Goal: Task Accomplishment & Management: Use online tool/utility

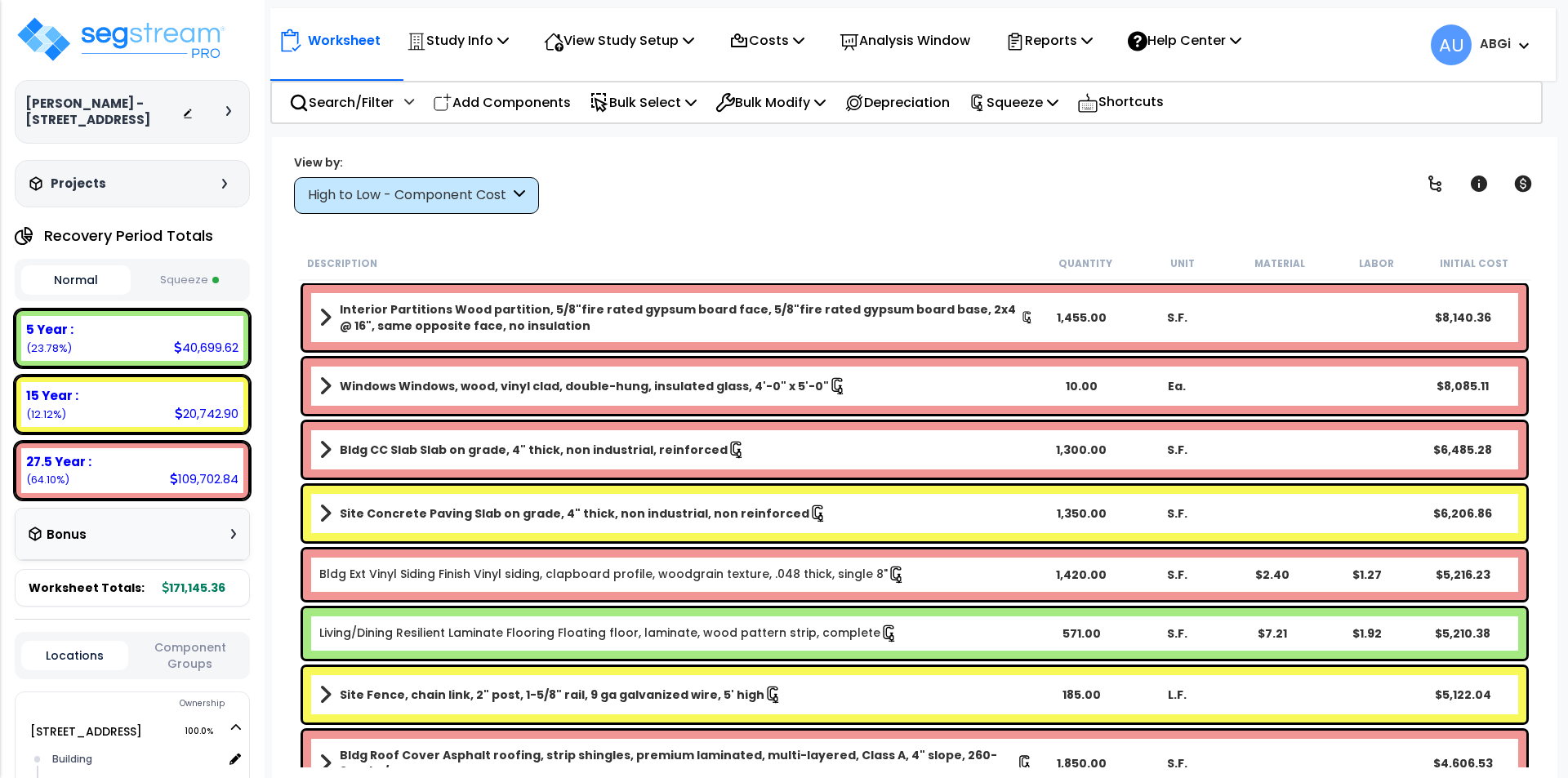
select select "2024"
drag, startPoint x: 240, startPoint y: 1, endPoint x: 451, endPoint y: 147, distance: 256.6
click at [451, 147] on div "Worksheet Study Info Study Setup Add Property Unit Template study Clone study AU" at bounding box center [914, 526] width 1286 height 778
click at [152, 47] on img at bounding box center [121, 39] width 212 height 49
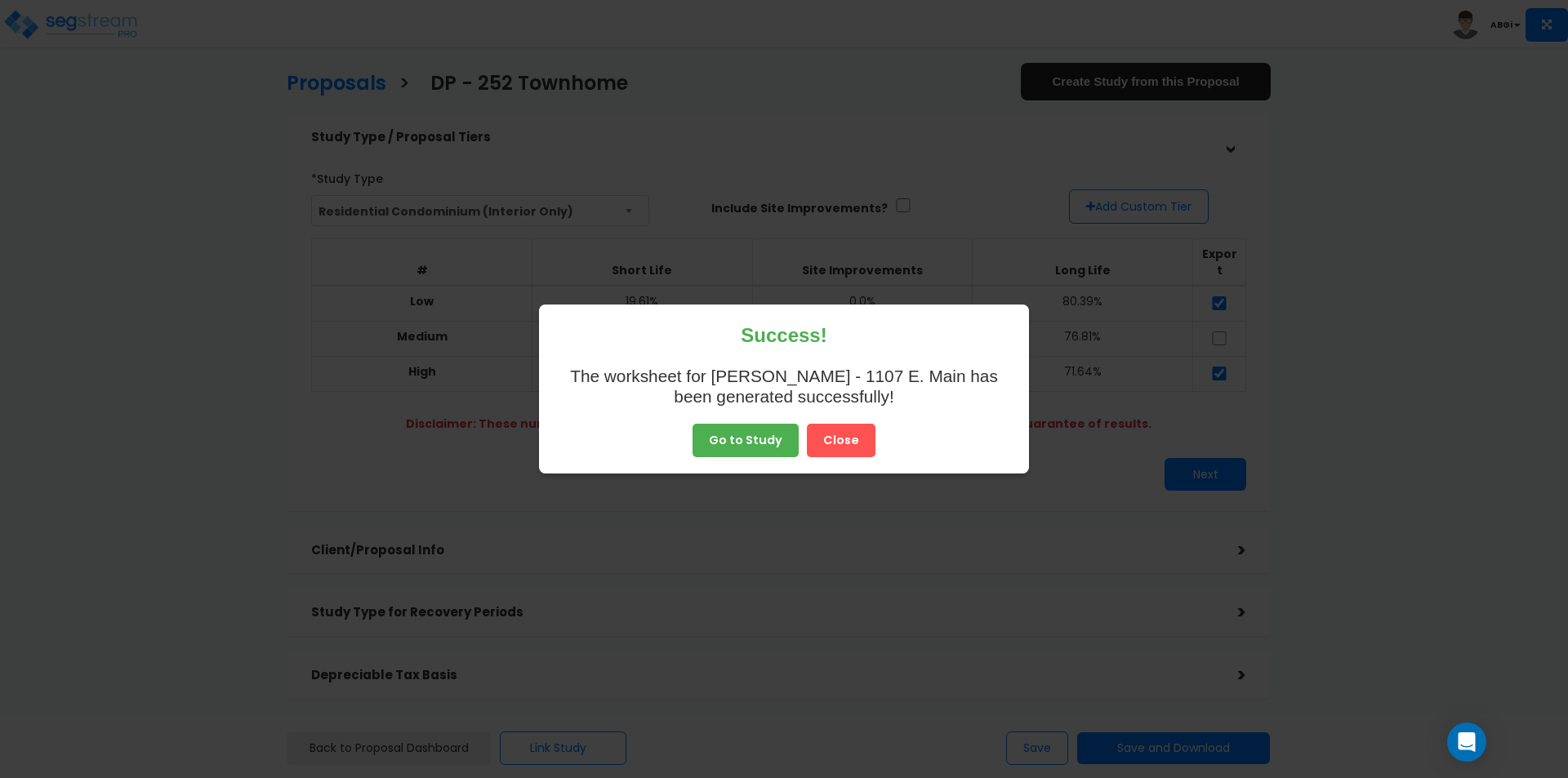
click at [830, 442] on button "Close" at bounding box center [841, 441] width 69 height 34
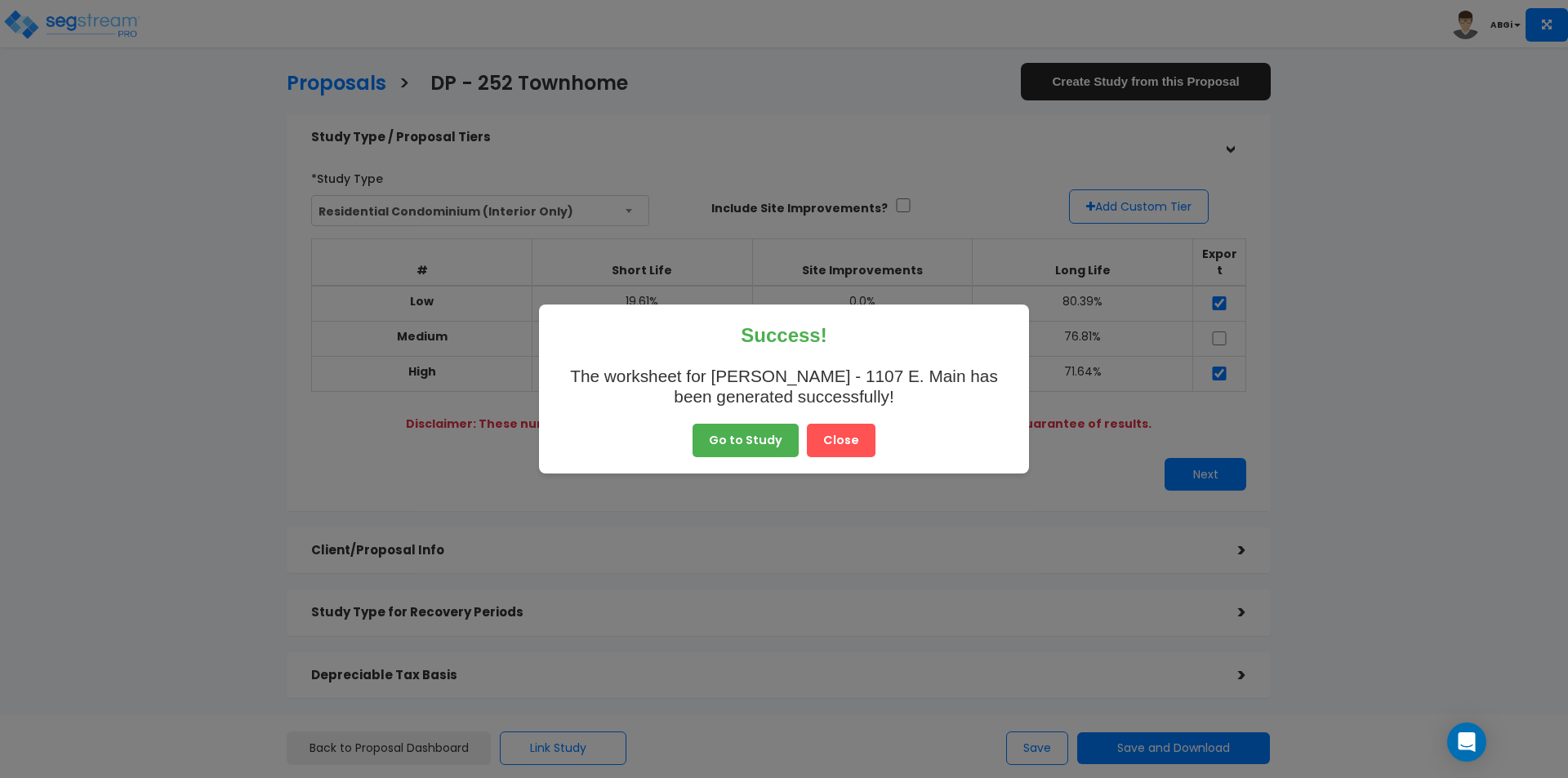
click at [842, 442] on button "Close" at bounding box center [841, 441] width 69 height 34
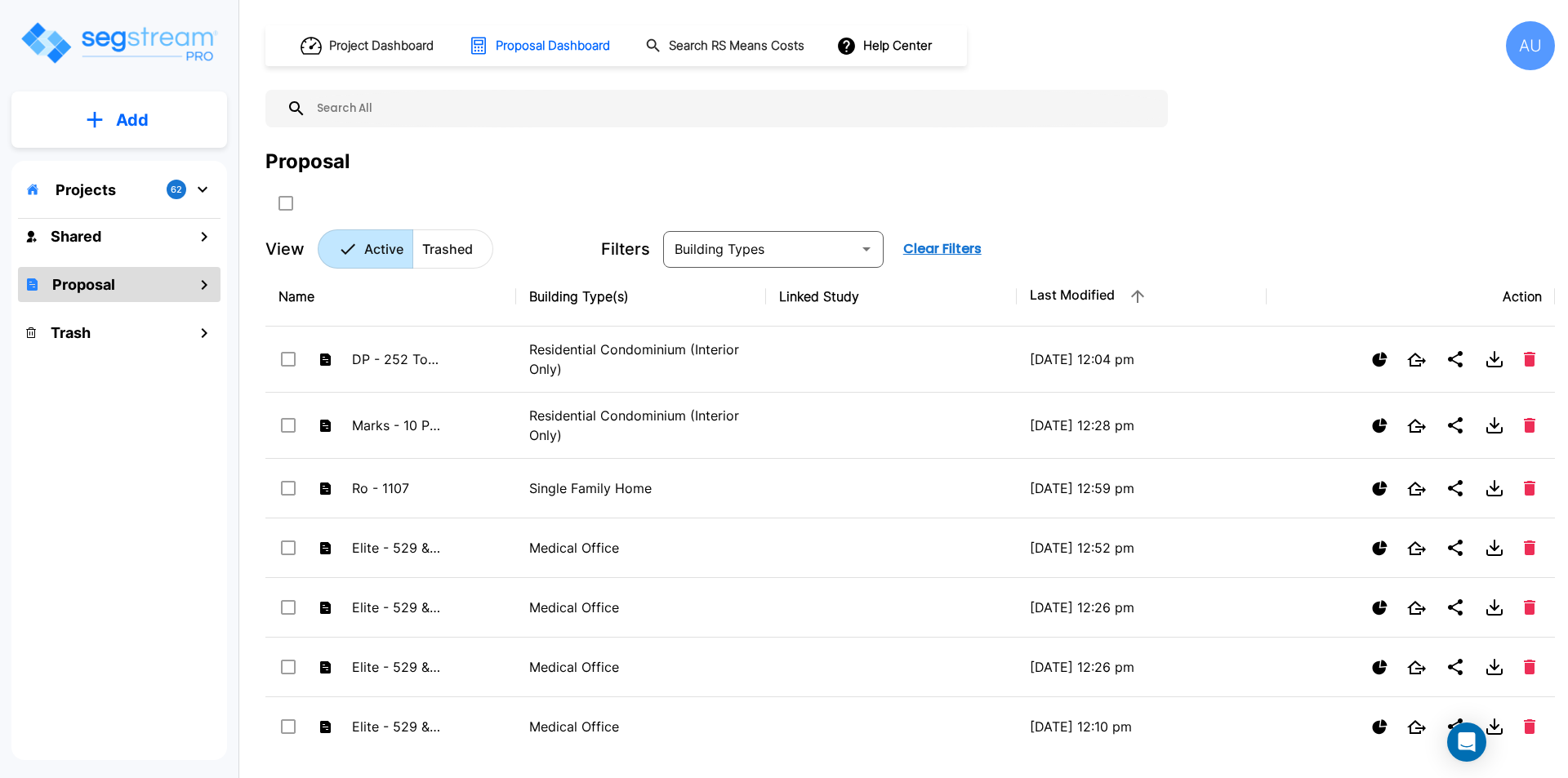
click at [157, 120] on button "Add" at bounding box center [119, 119] width 215 height 47
click at [136, 265] on p "Add Proposal" at bounding box center [129, 259] width 84 height 20
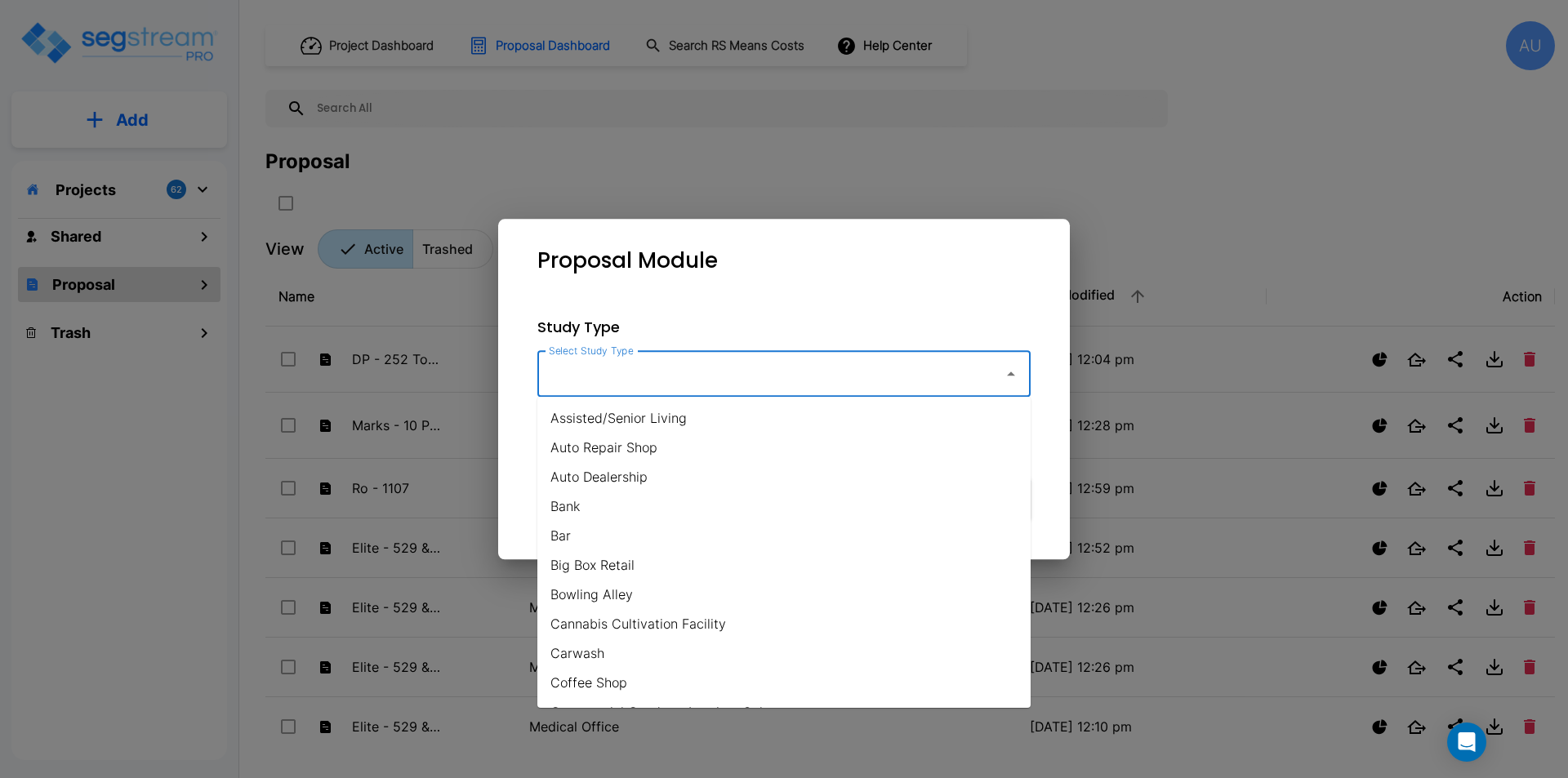
click at [918, 372] on input "Select Study Type" at bounding box center [765, 374] width 443 height 31
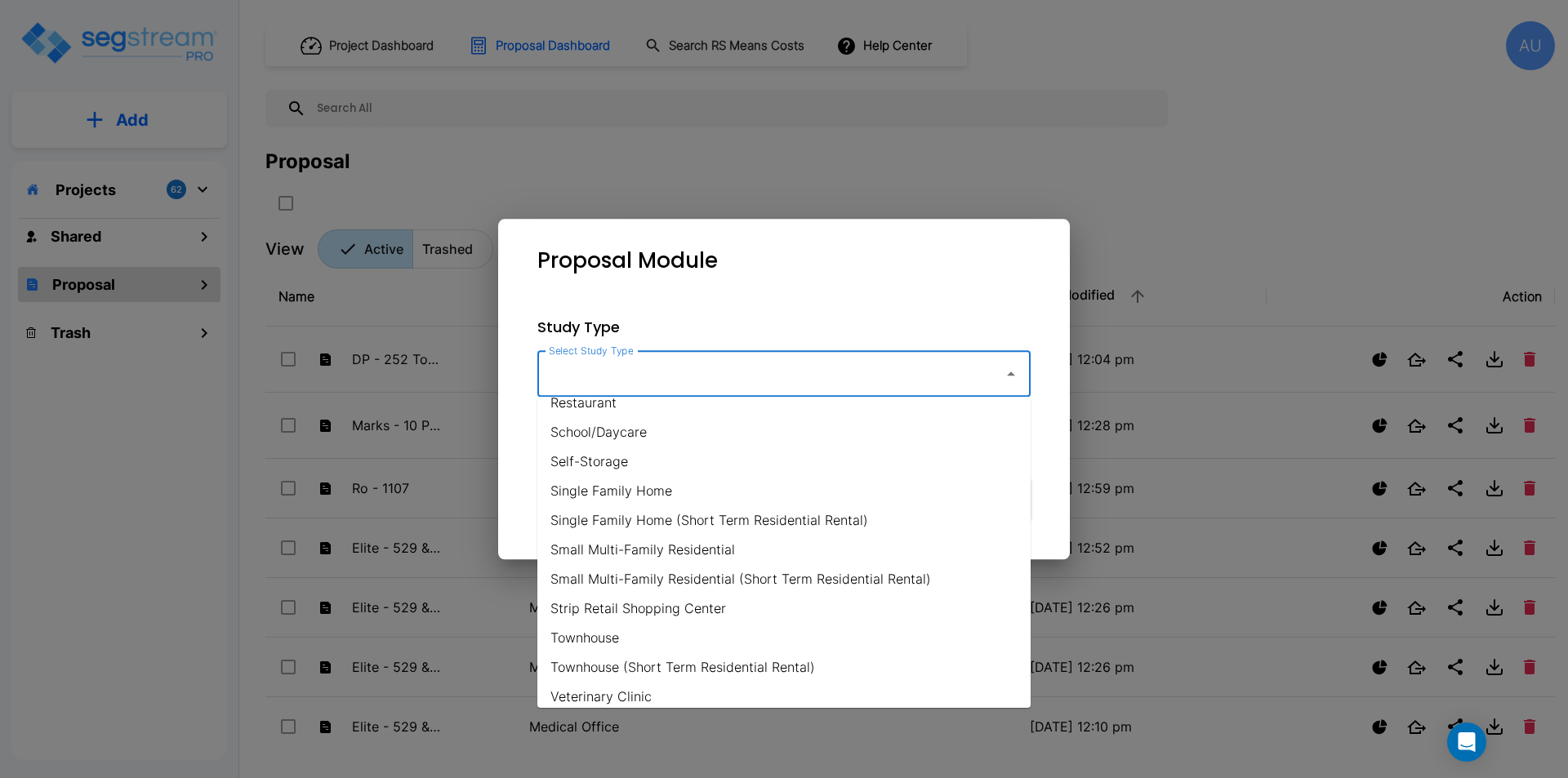
scroll to position [1172, 0]
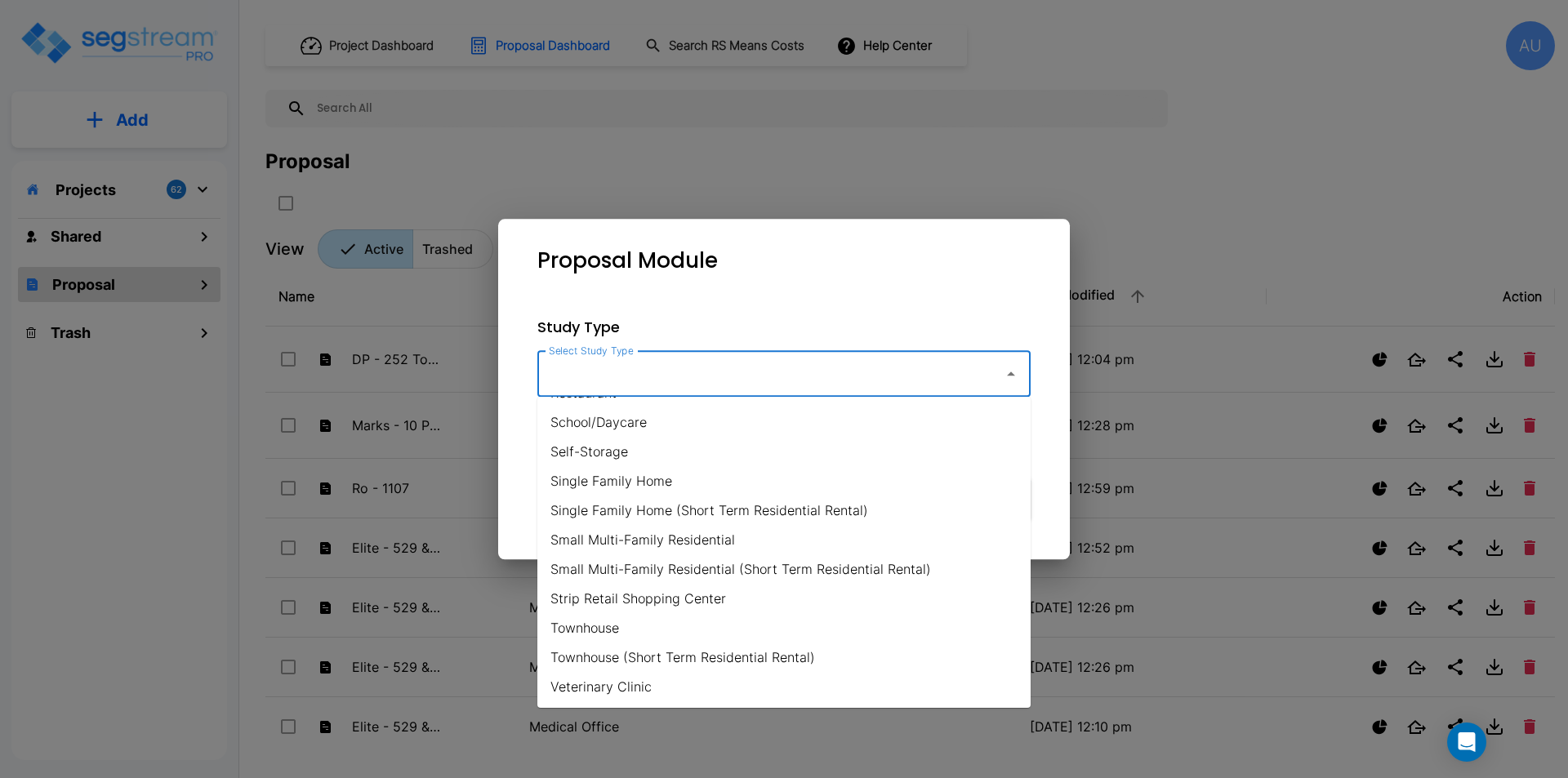
click at [701, 546] on li "Small Multi-Family Residential" at bounding box center [784, 539] width 493 height 29
type input "Small Multi-Family Residential"
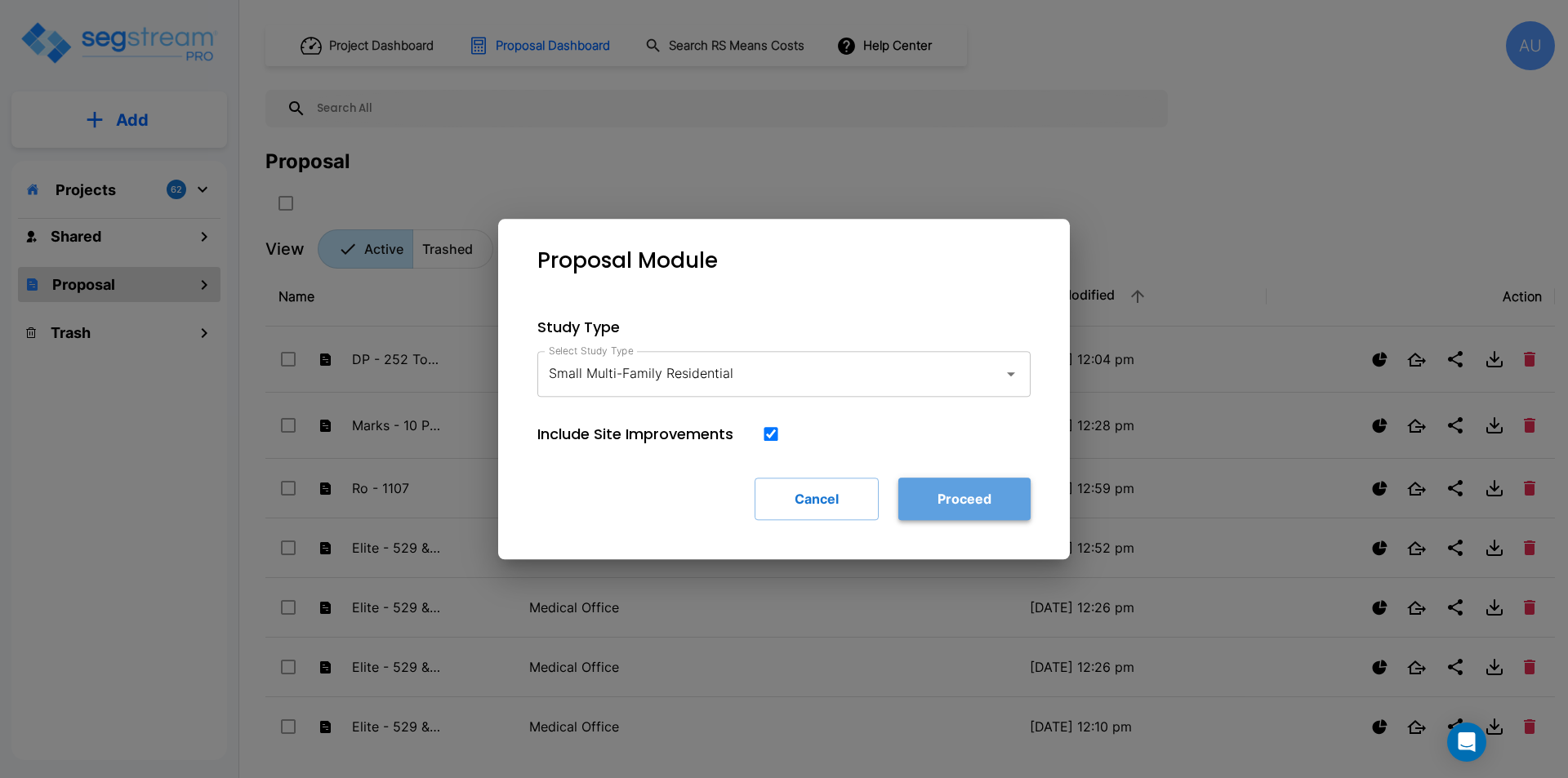
click at [974, 496] on button "Proceed" at bounding box center [964, 499] width 133 height 42
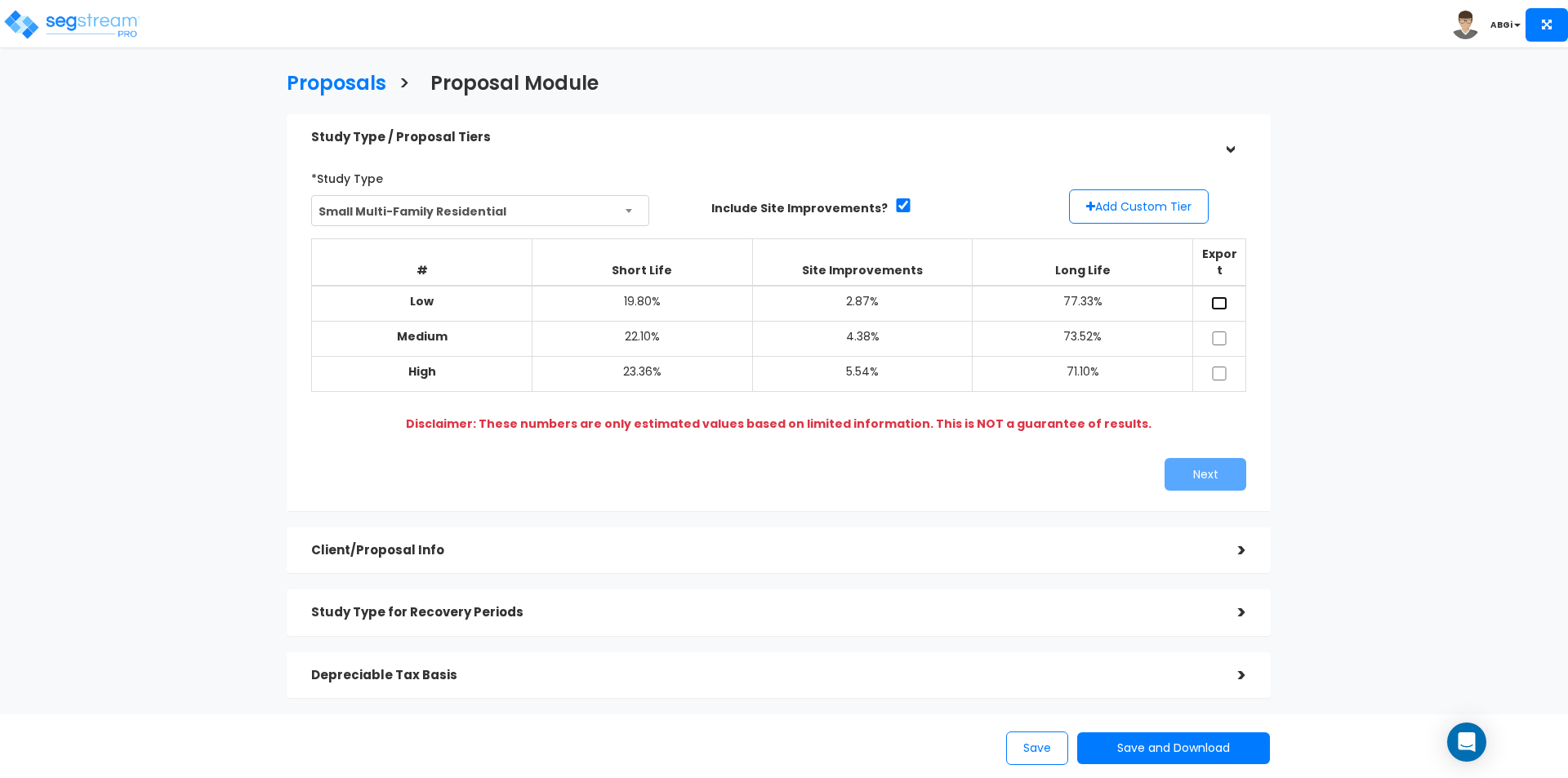
click at [1221, 297] on input "checkbox" at bounding box center [1219, 303] width 17 height 14
checkbox input "true"
click at [1220, 367] on input "checkbox" at bounding box center [1219, 374] width 17 height 14
checkbox input "true"
click at [1209, 466] on button "Next" at bounding box center [1205, 474] width 82 height 32
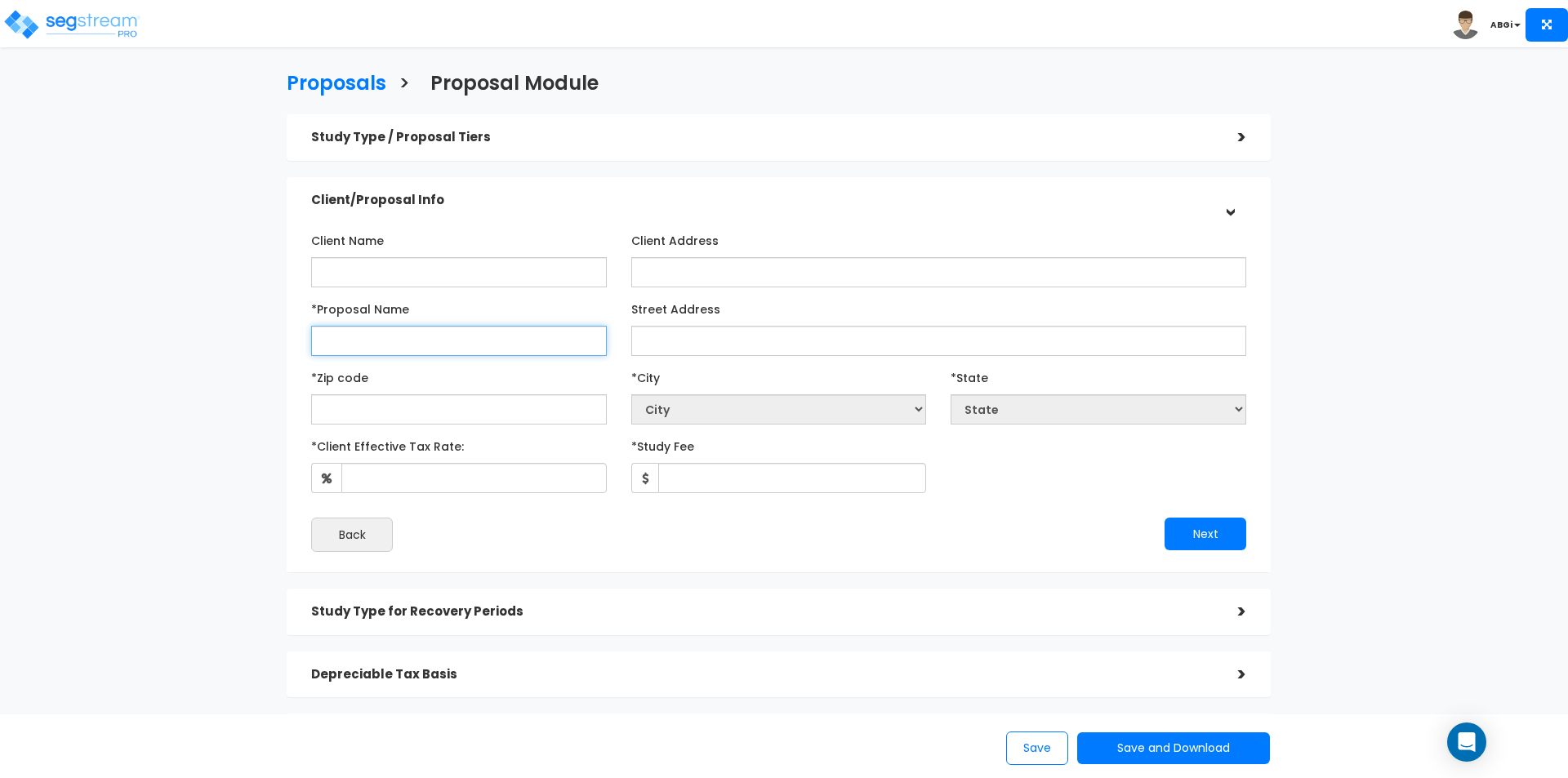
click at [566, 351] on input "*Proposal Name" at bounding box center [459, 341] width 296 height 30
type input "L&R - 5483"
click at [475, 414] on input "text" at bounding box center [459, 409] width 296 height 30
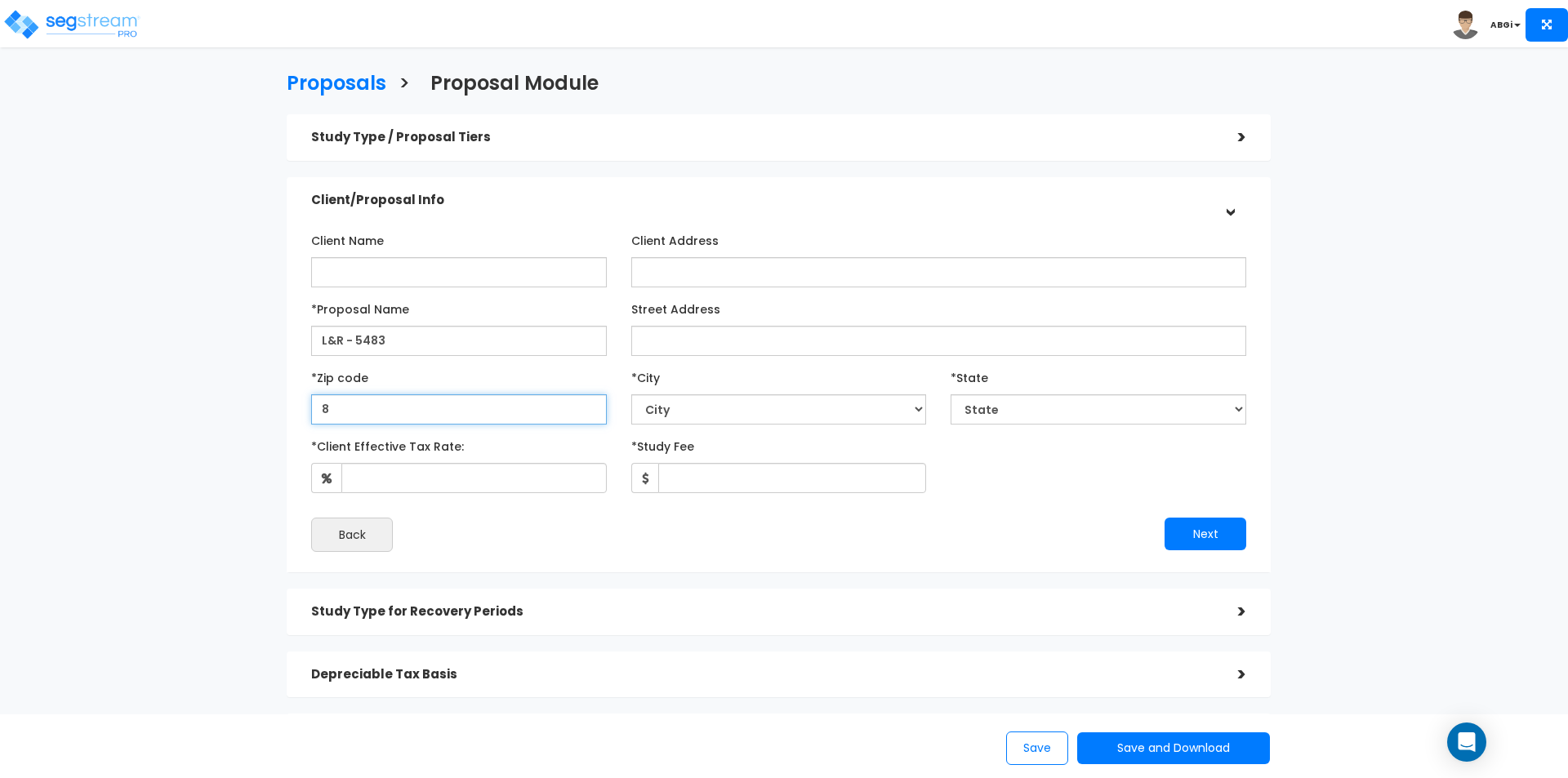
type input "89"
select select "NV"
type input "89118"
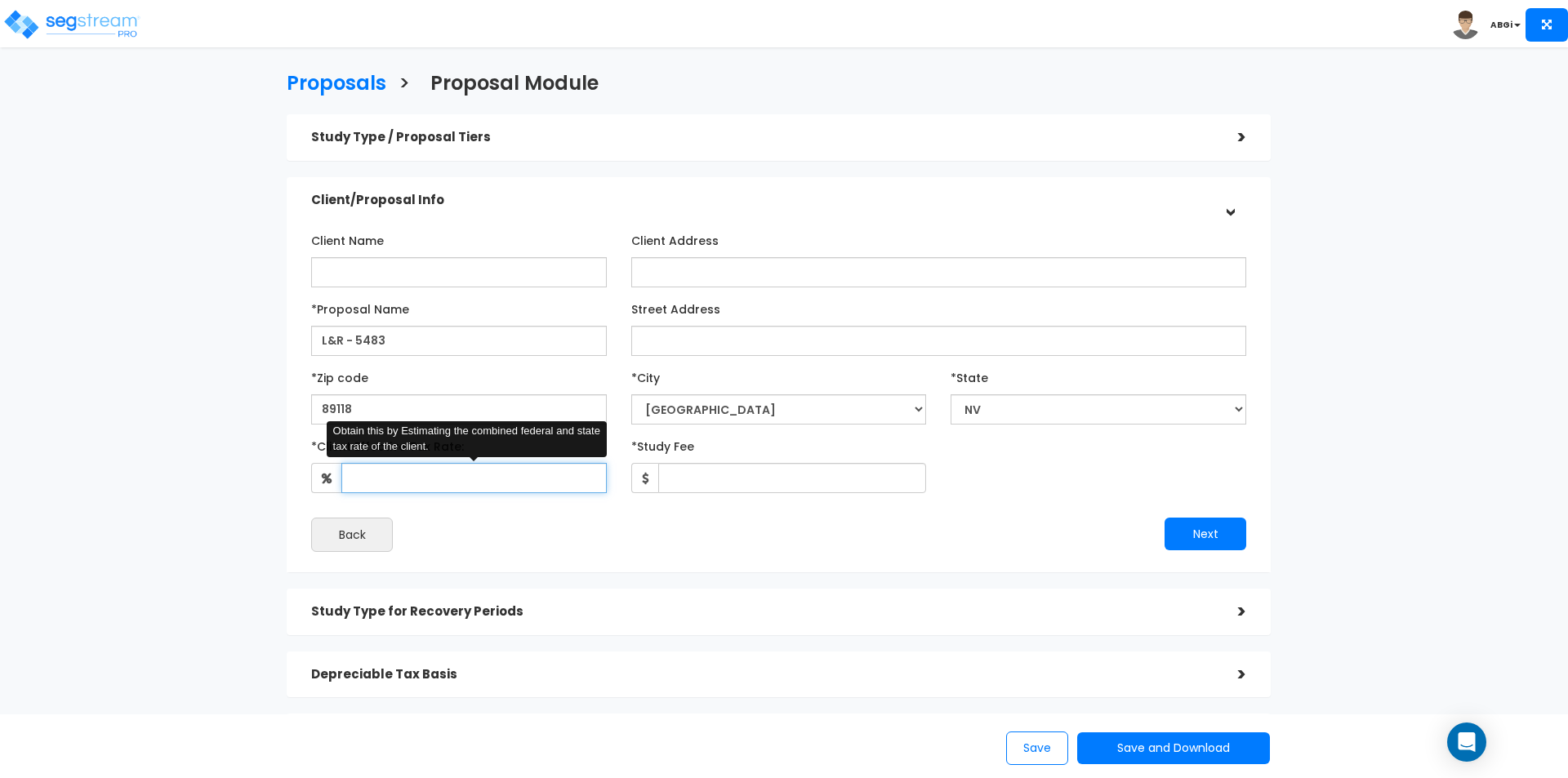
click at [482, 487] on input "*Client Effective Tax Rate:" at bounding box center [474, 478] width 265 height 30
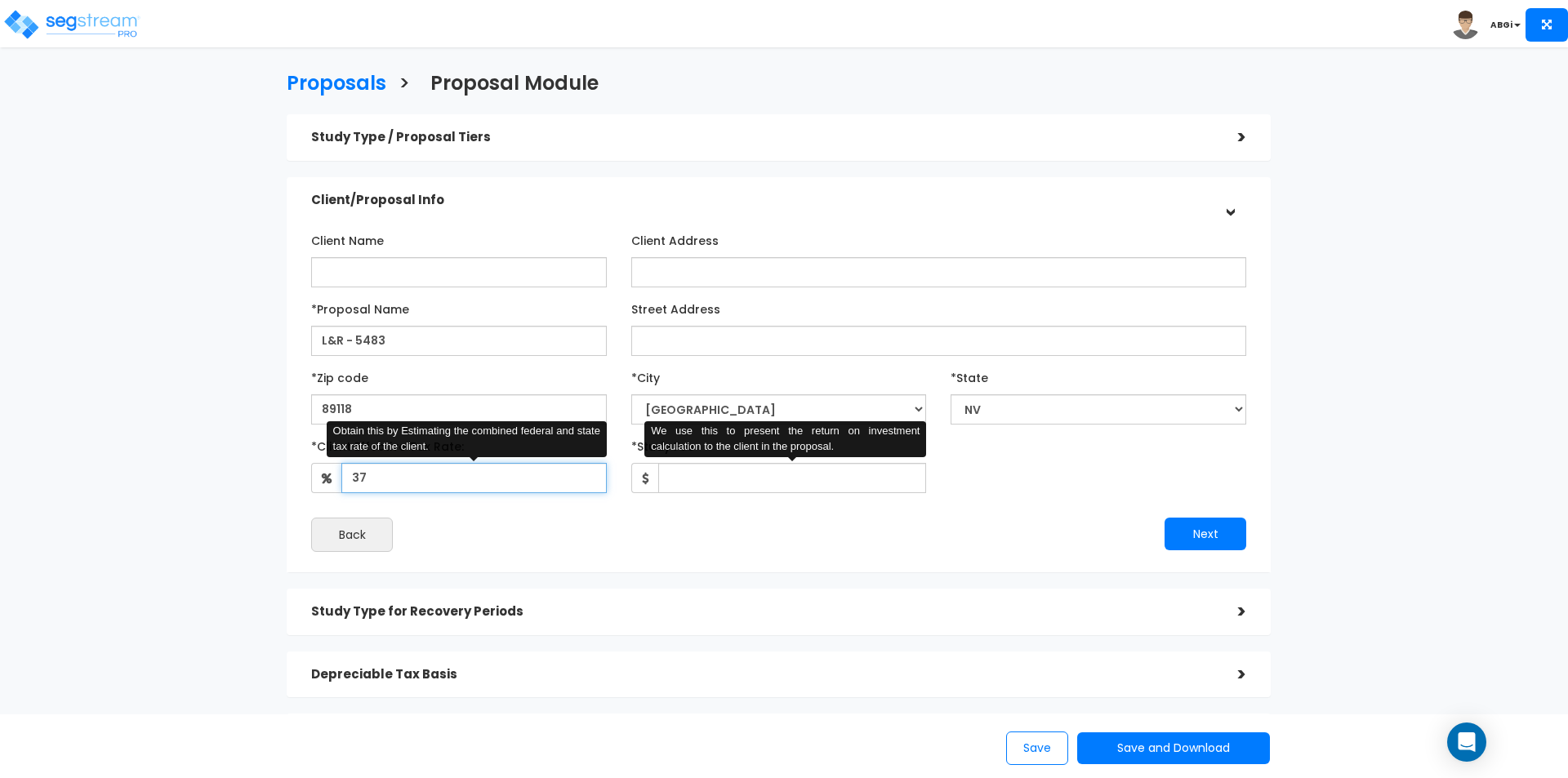
type input "37"
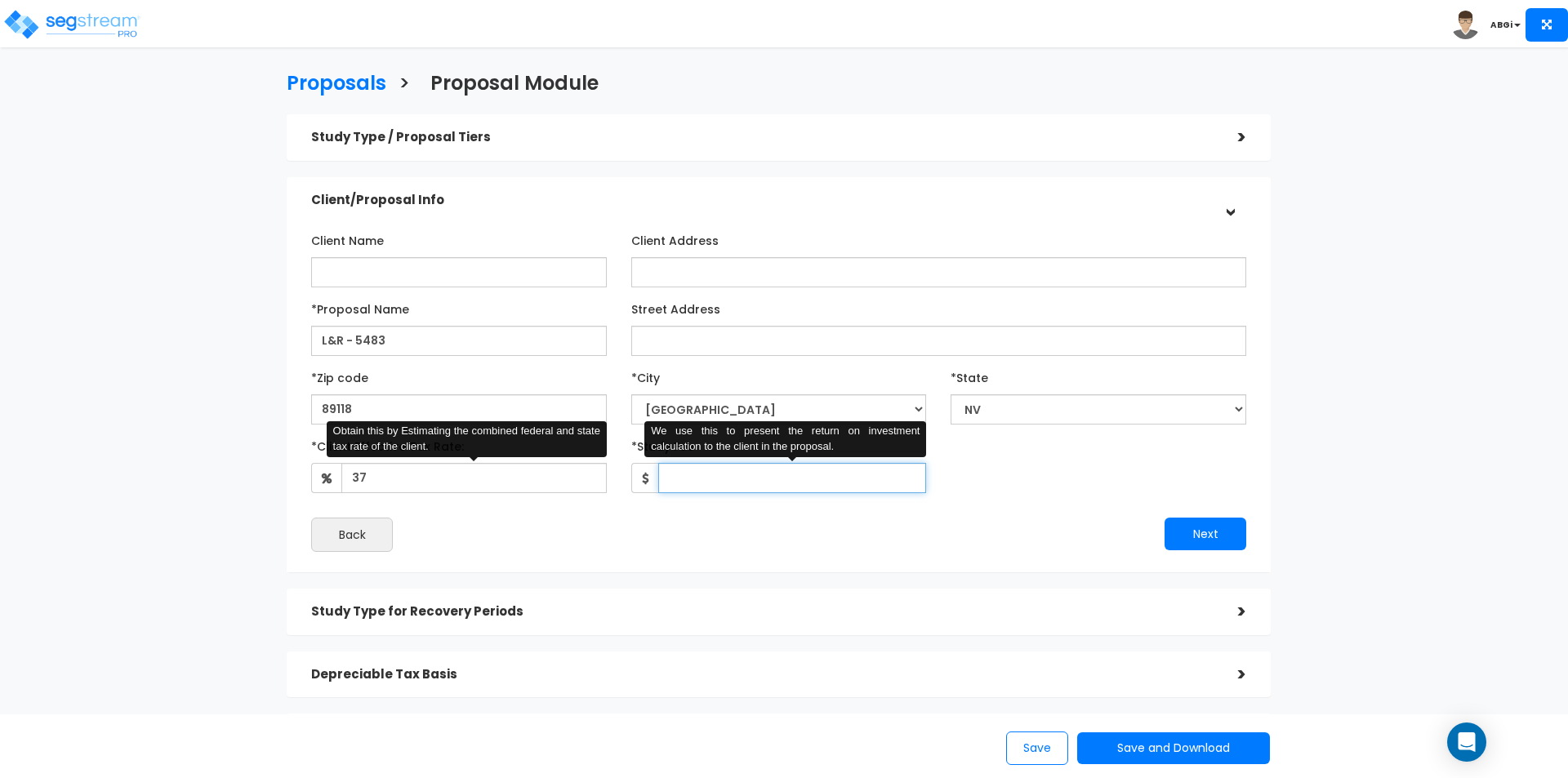
click at [760, 483] on input "*Study Fee" at bounding box center [793, 478] width 268 height 30
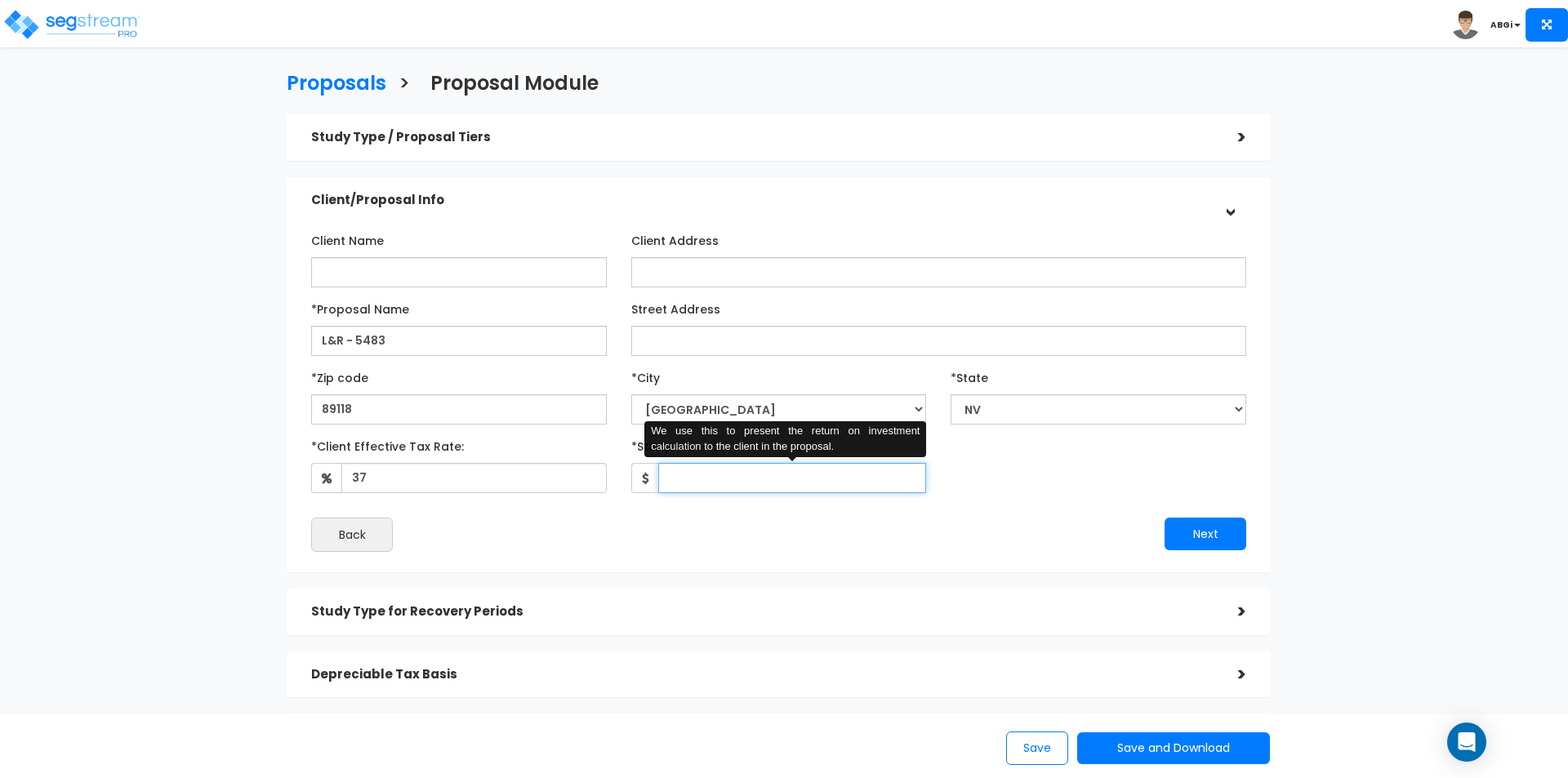
click at [764, 477] on input "*Study Fee" at bounding box center [793, 478] width 268 height 30
type input "3,000"
click at [1200, 527] on button "Next" at bounding box center [1205, 534] width 82 height 32
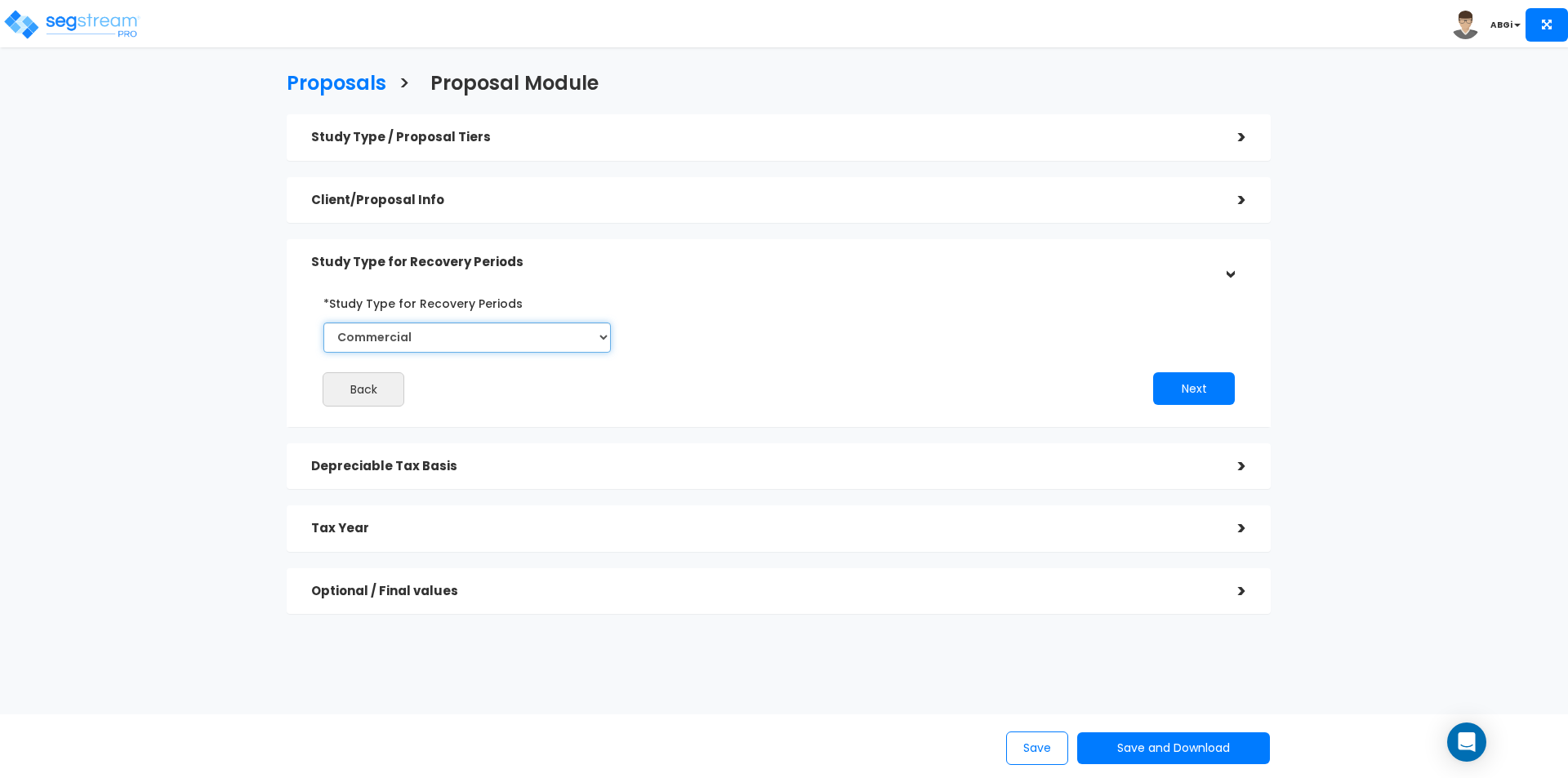
click at [593, 326] on select "Commercial Residential" at bounding box center [466, 337] width 287 height 30
select select "Residential"
click at [323, 322] on select "Commercial Residential" at bounding box center [466, 337] width 287 height 30
click at [1204, 391] on button "Next" at bounding box center [1194, 388] width 82 height 32
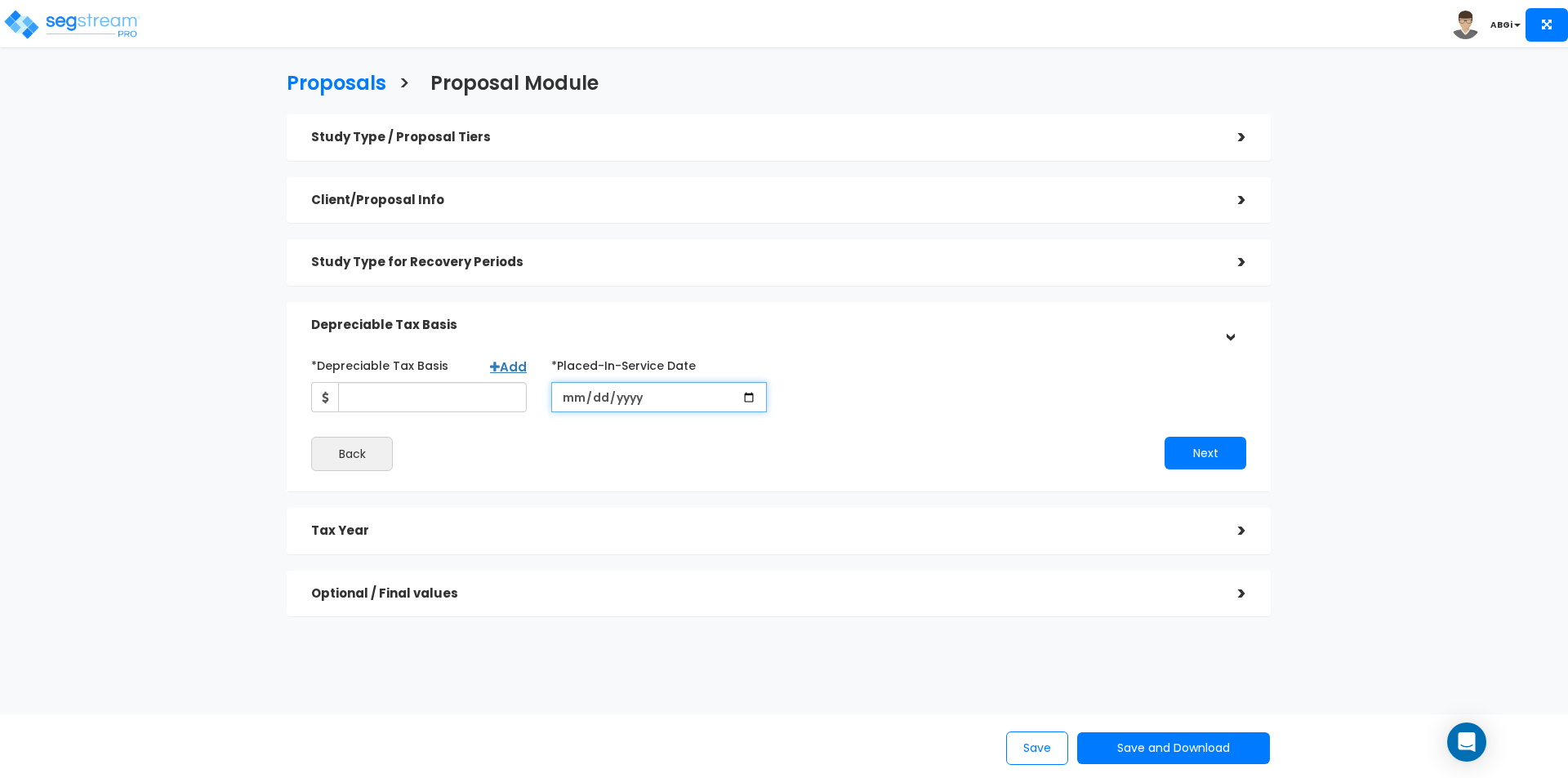
click at [753, 391] on input "date" at bounding box center [659, 397] width 215 height 30
type input "[DATE]"
click at [510, 366] on link "Add" at bounding box center [508, 367] width 36 height 17
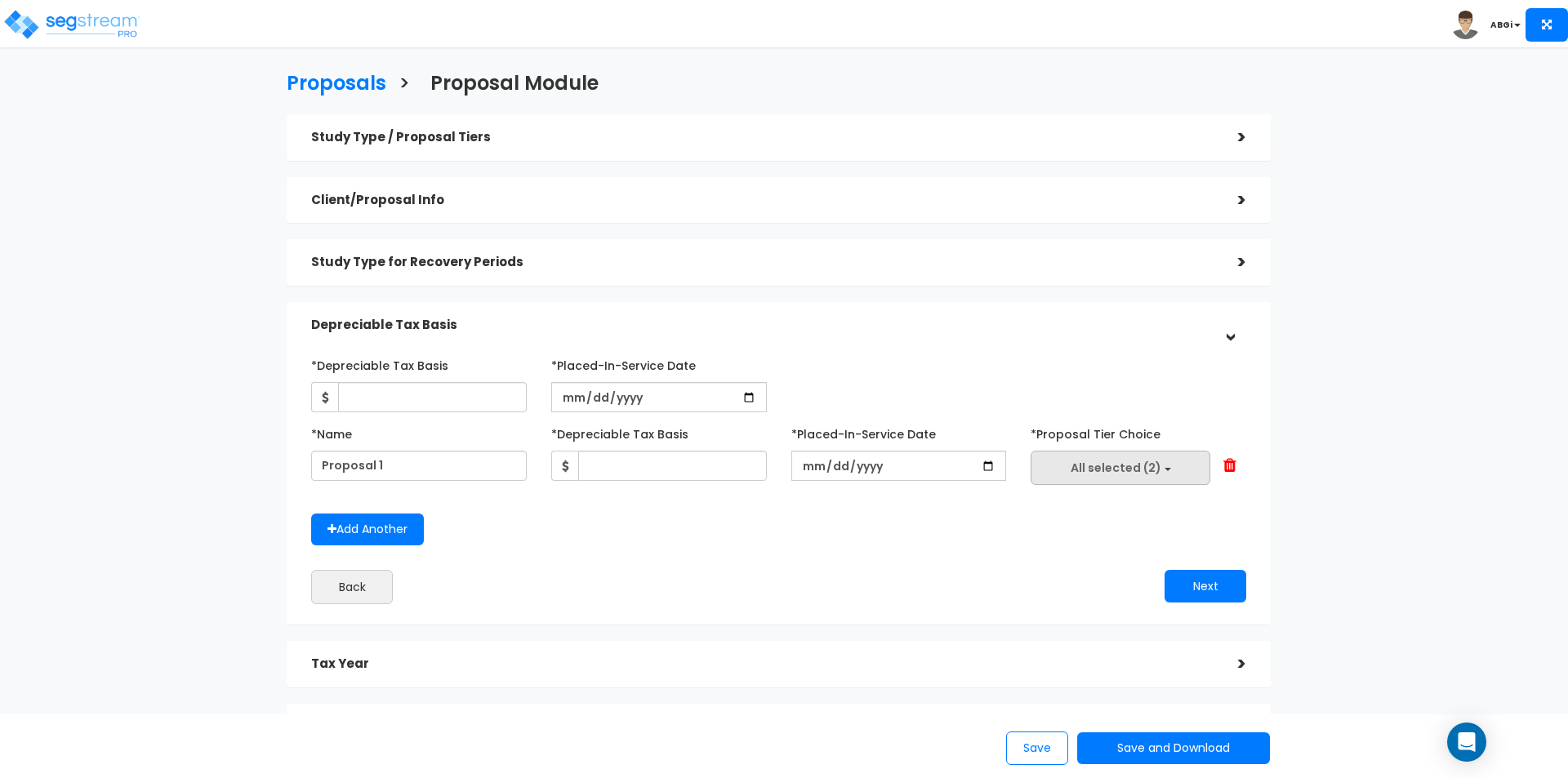
click at [1173, 471] on button "All selected (2)" at bounding box center [1120, 467] width 180 height 34
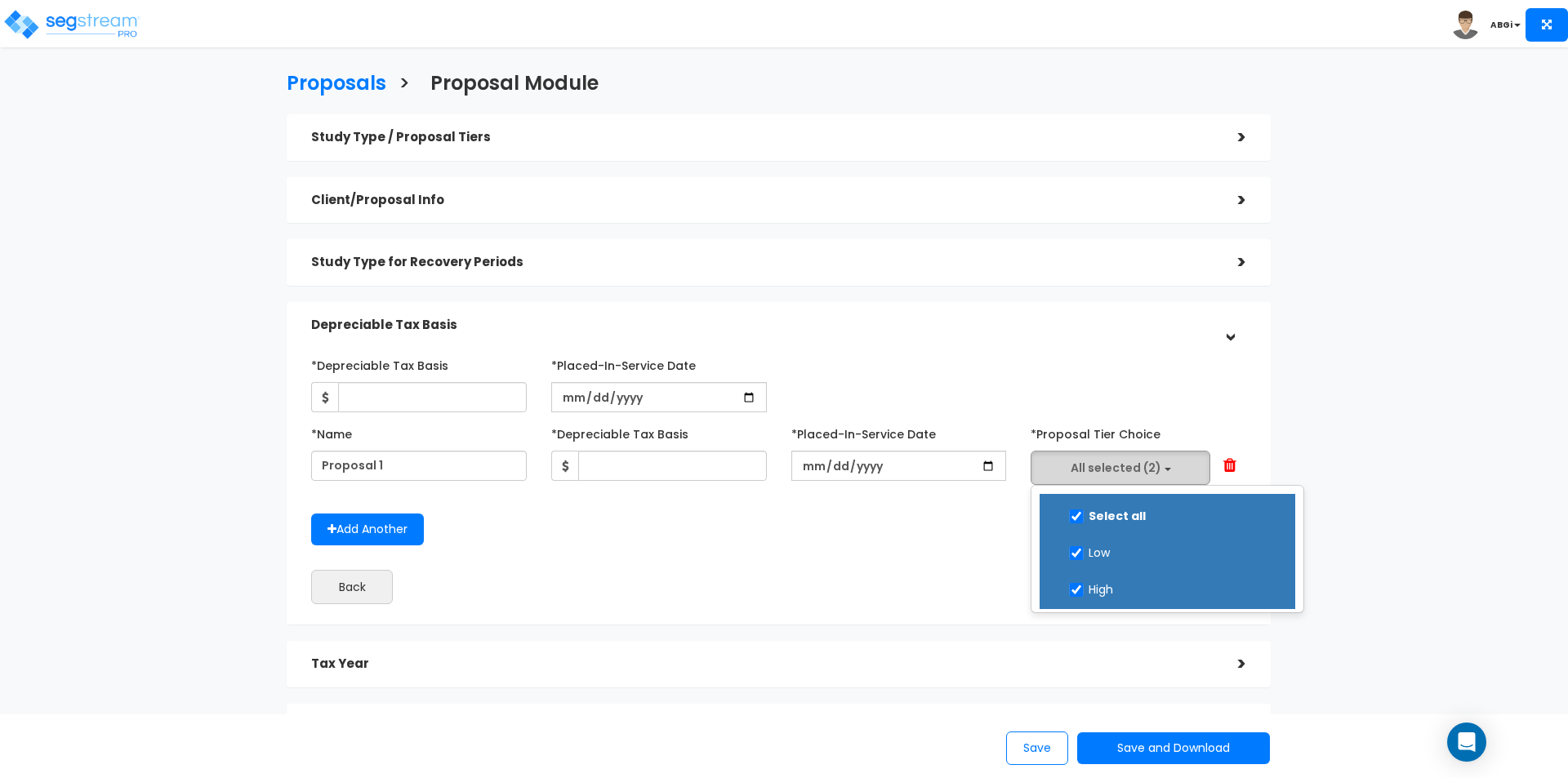
click at [1173, 471] on button "All selected (2)" at bounding box center [1120, 467] width 180 height 34
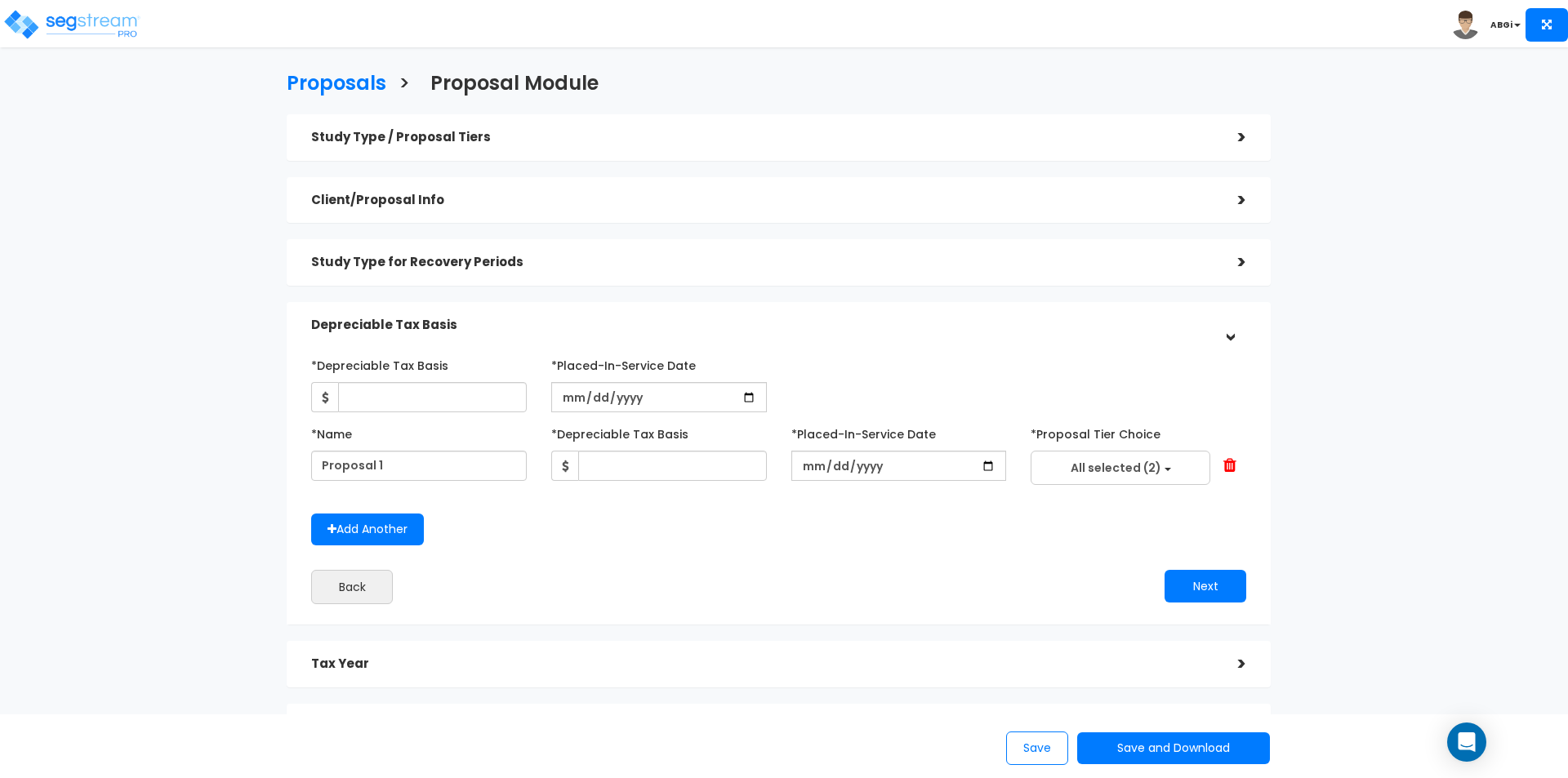
click at [1225, 466] on span at bounding box center [1230, 466] width 13 height 17
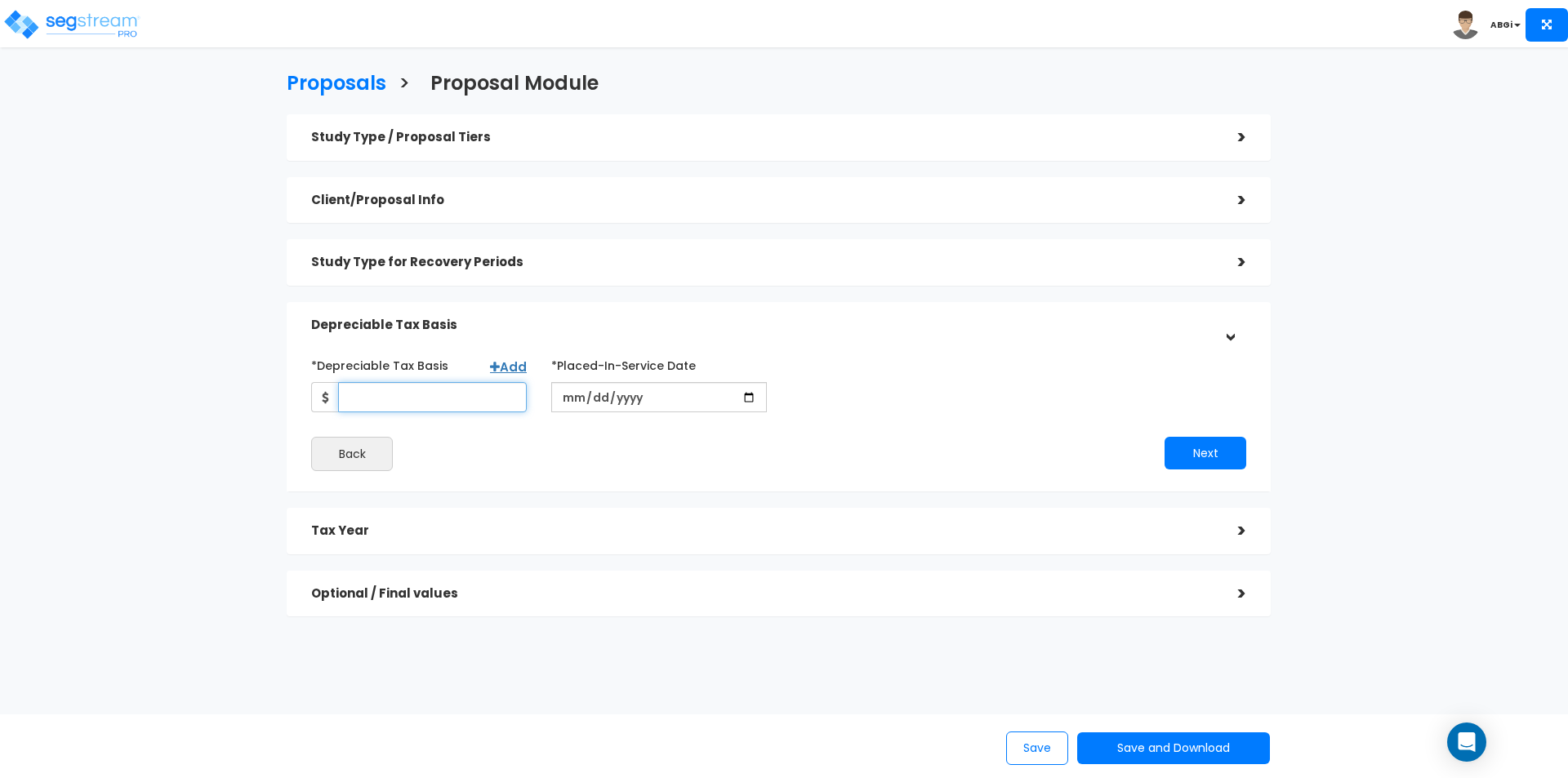
click at [480, 405] on input "*Depreciable Tax Basis" at bounding box center [432, 397] width 189 height 30
type input "377,030"
click at [1187, 458] on button "Next" at bounding box center [1205, 452] width 82 height 32
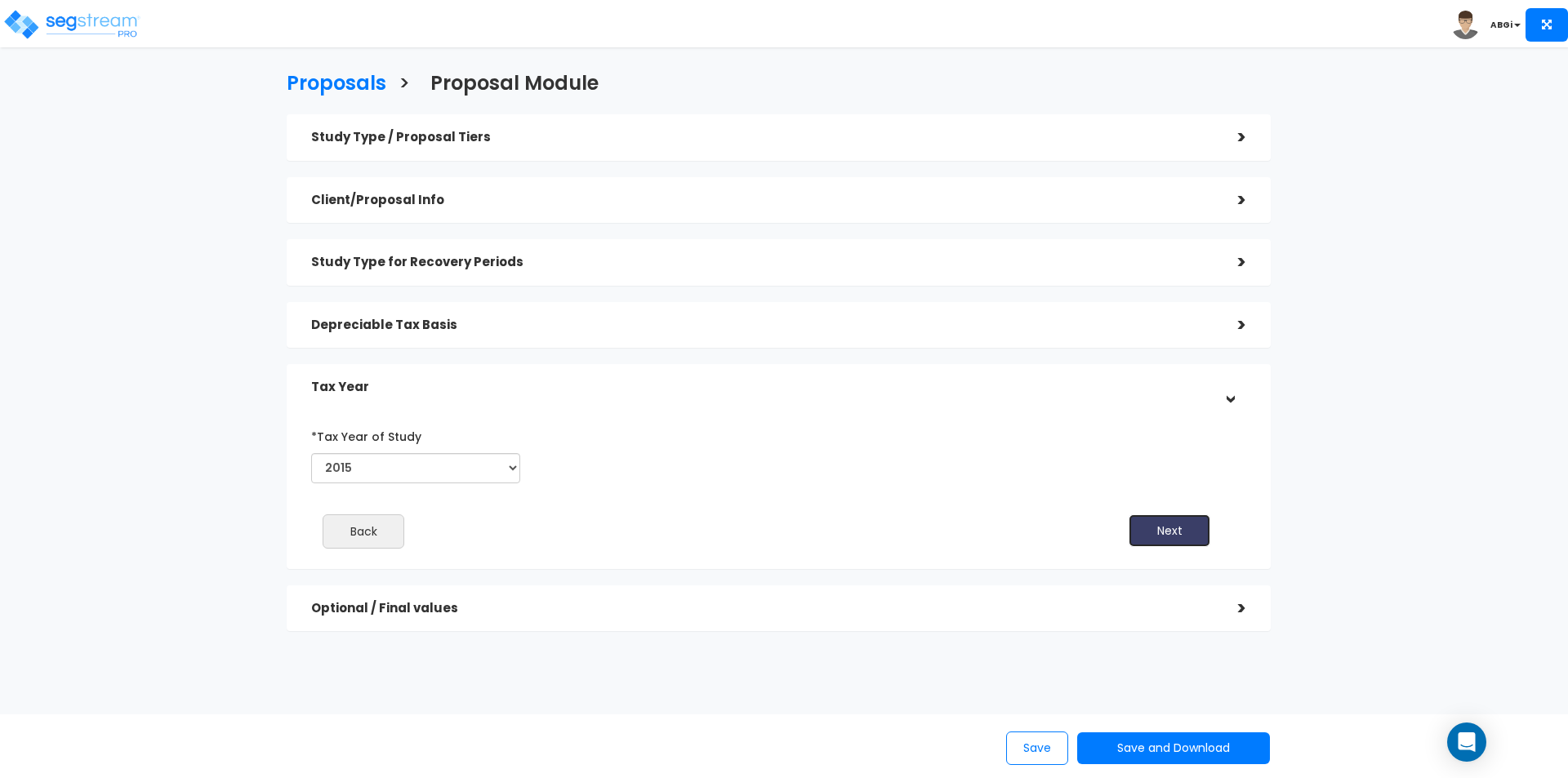
click at [1162, 534] on button "Next" at bounding box center [1169, 530] width 82 height 32
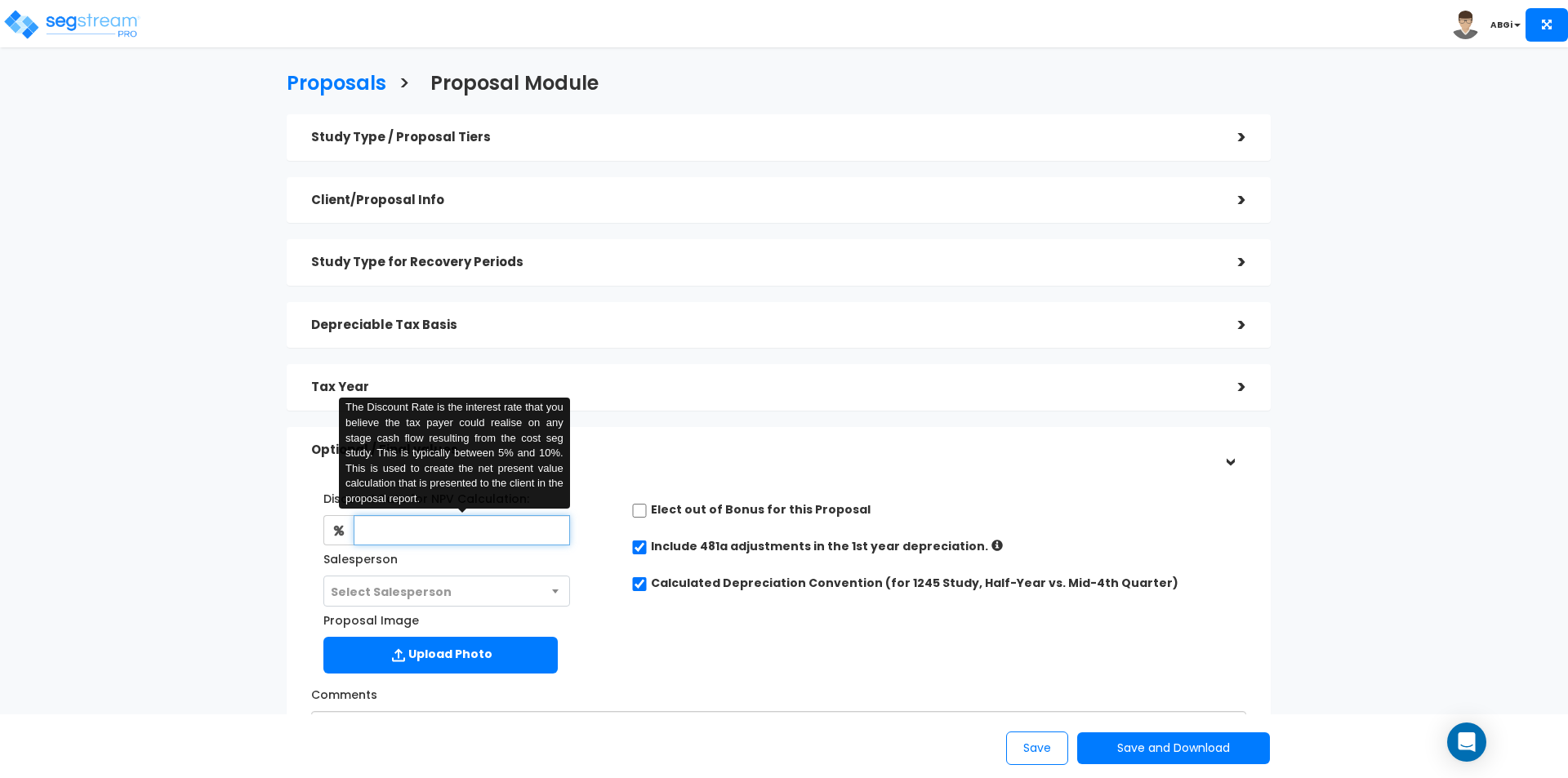
click at [543, 542] on input "text" at bounding box center [461, 530] width 215 height 30
type input "6"
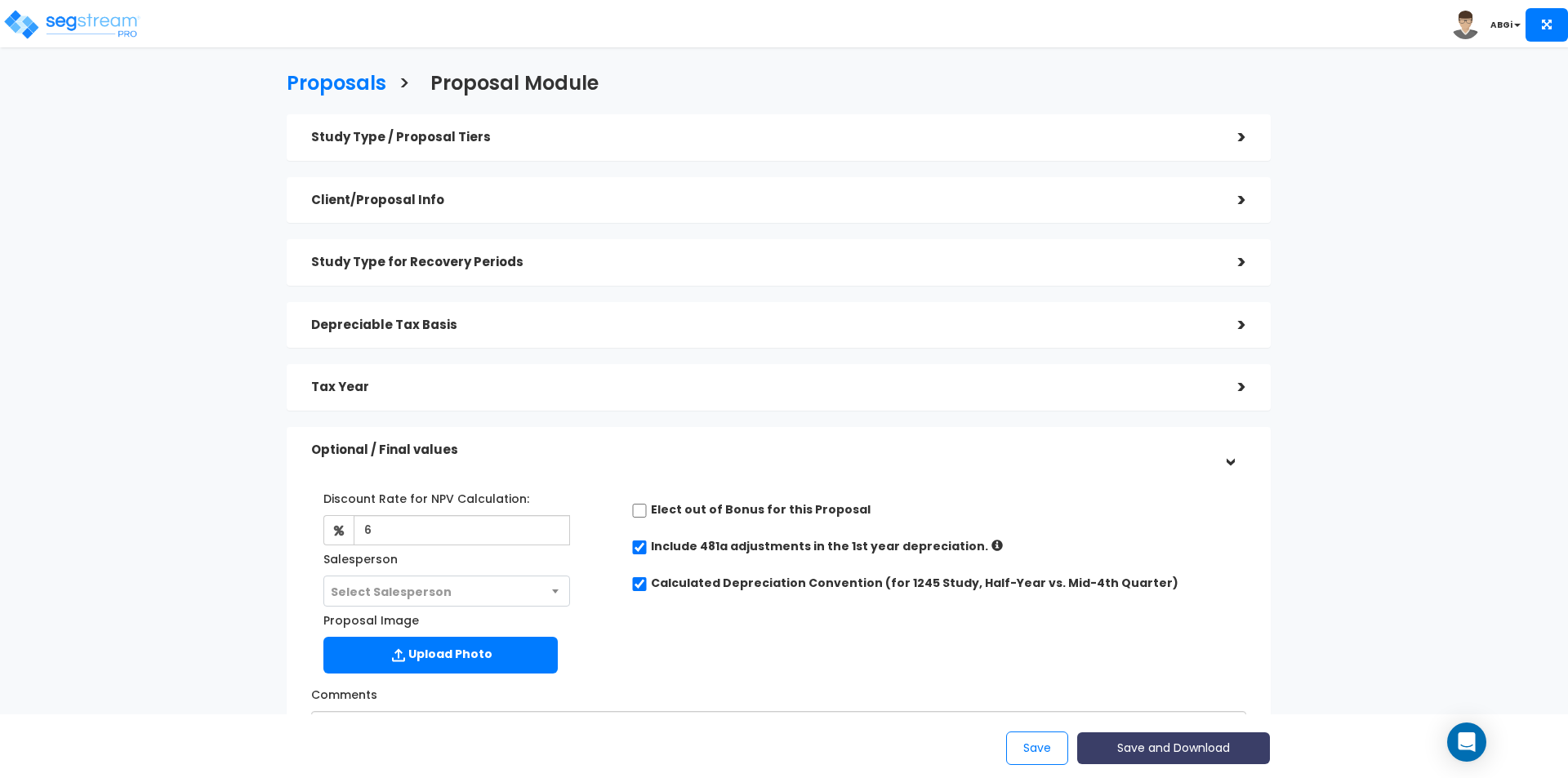
click at [1161, 745] on button "Save and Download" at bounding box center [1173, 748] width 193 height 31
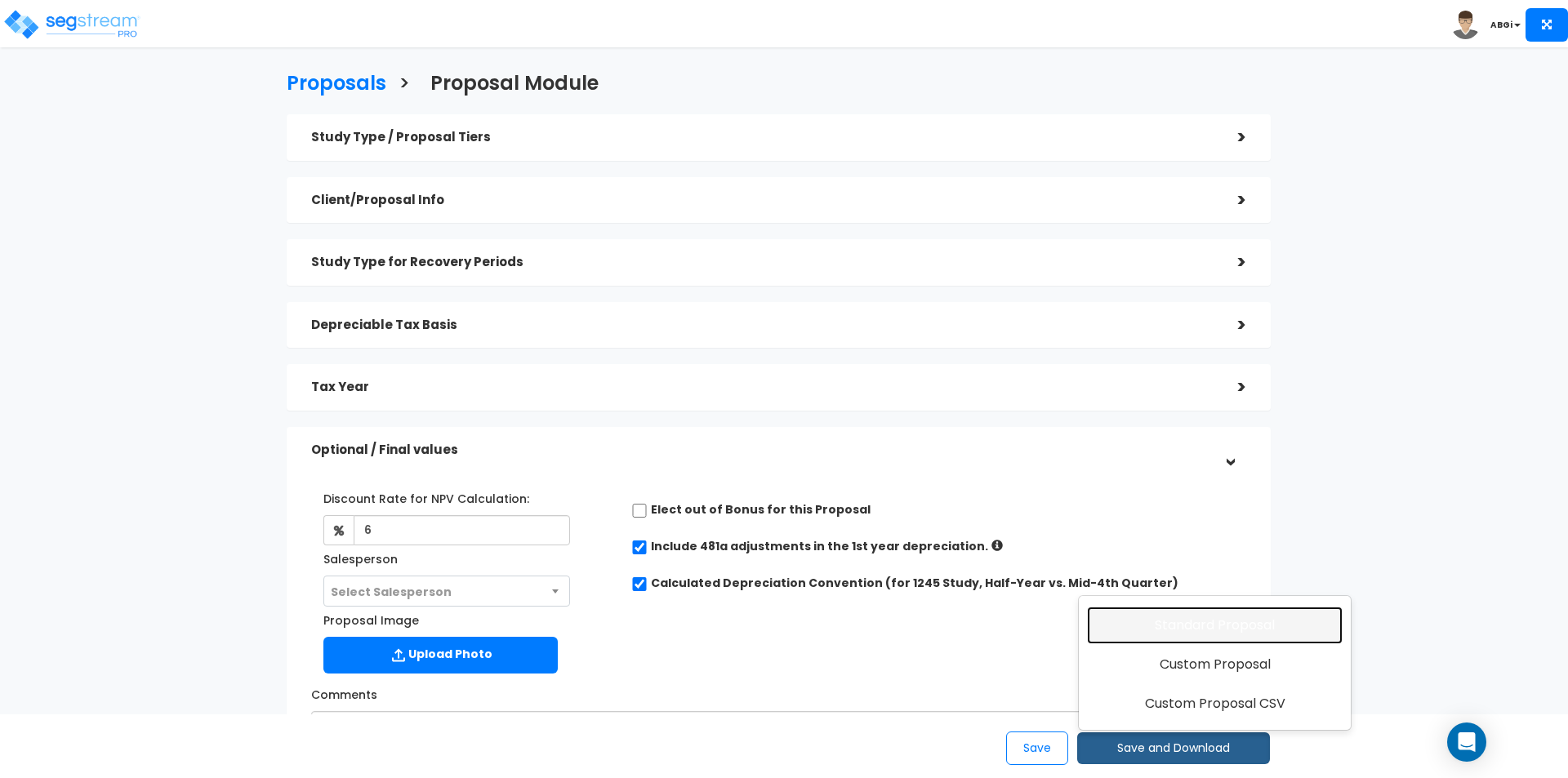
click at [1190, 623] on link "Standard Proposal" at bounding box center [1214, 625] width 256 height 37
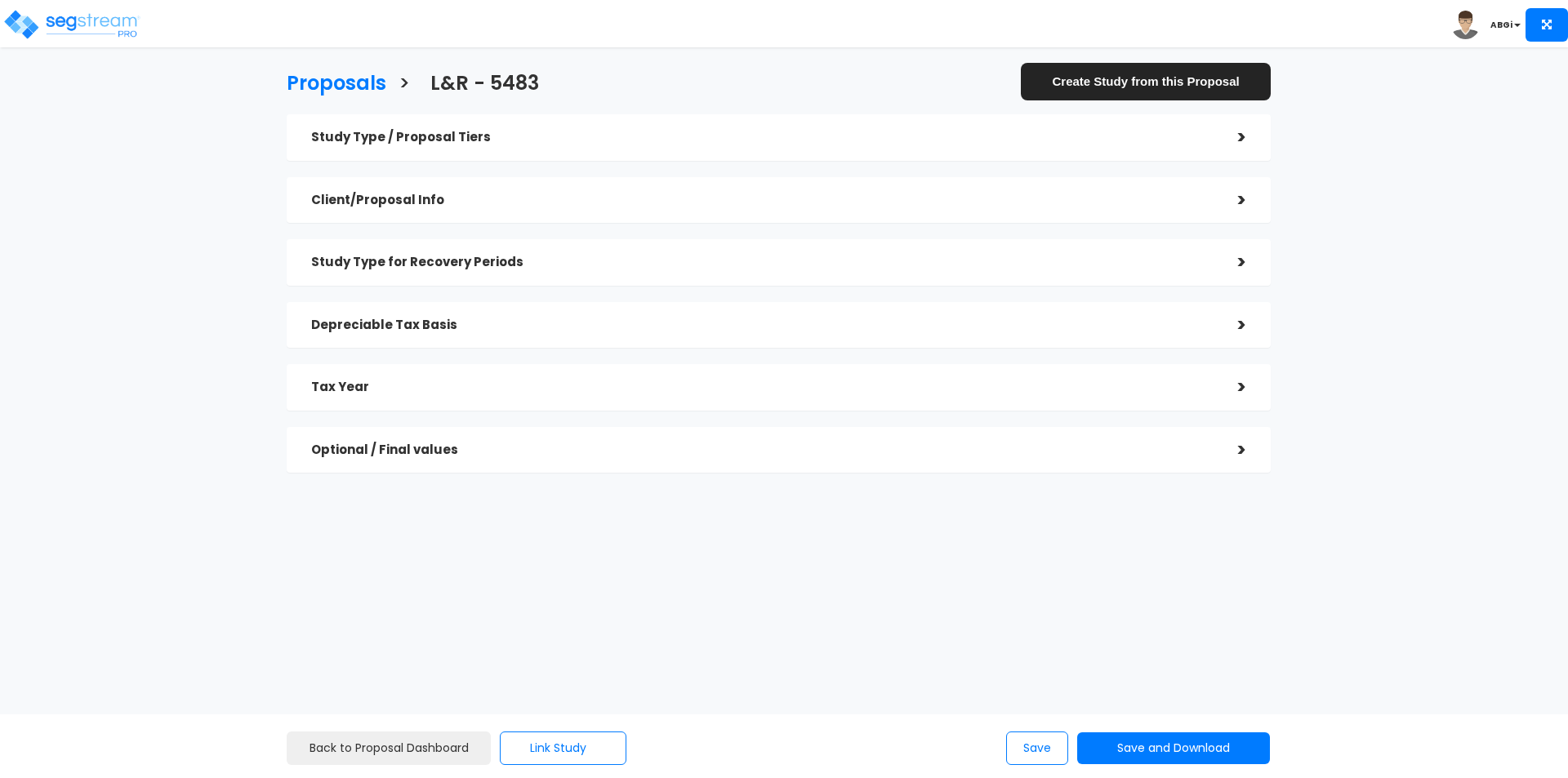
checkbox input "true"
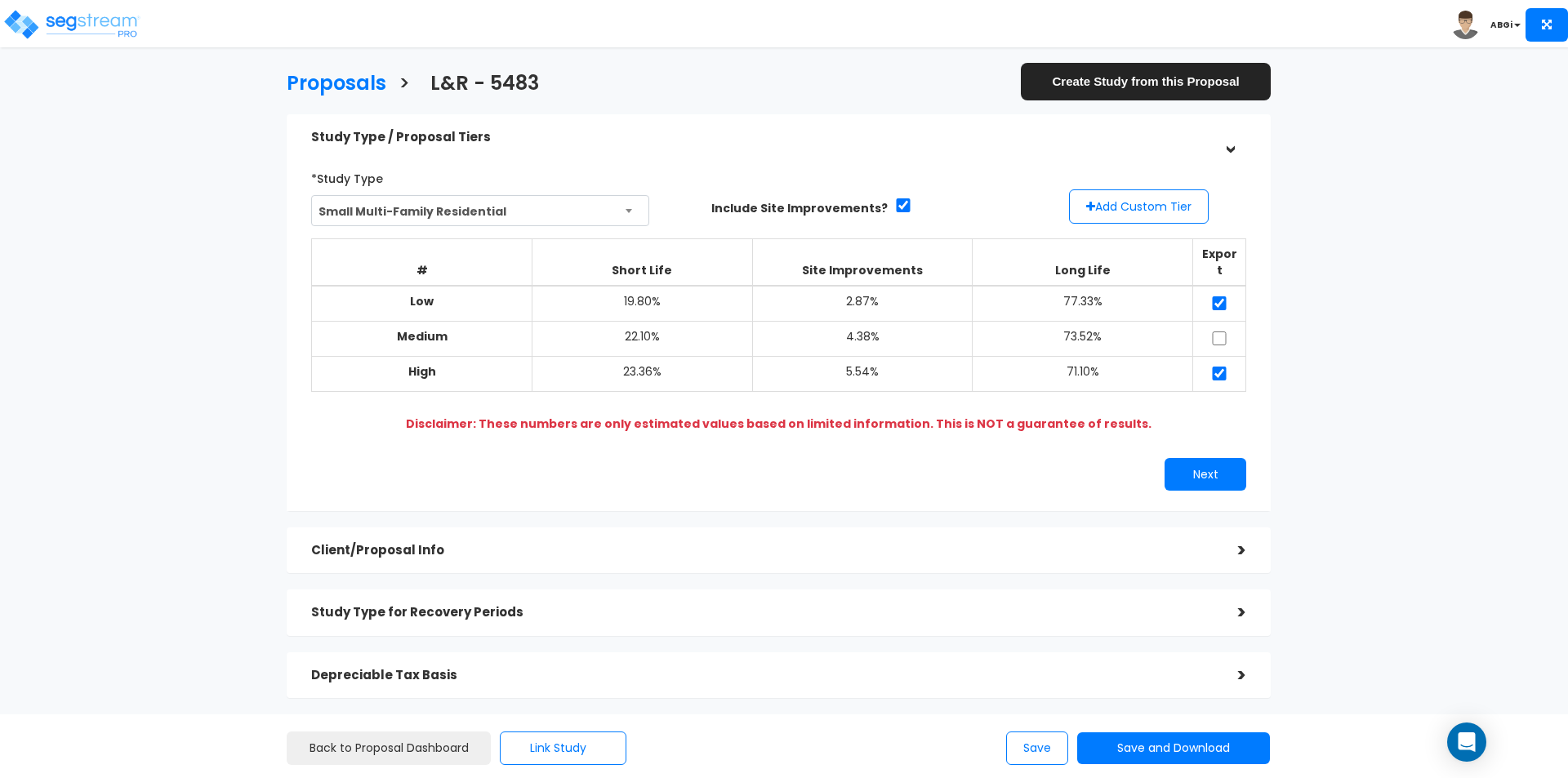
click at [1223, 544] on div ">" at bounding box center [1229, 551] width 32 height 26
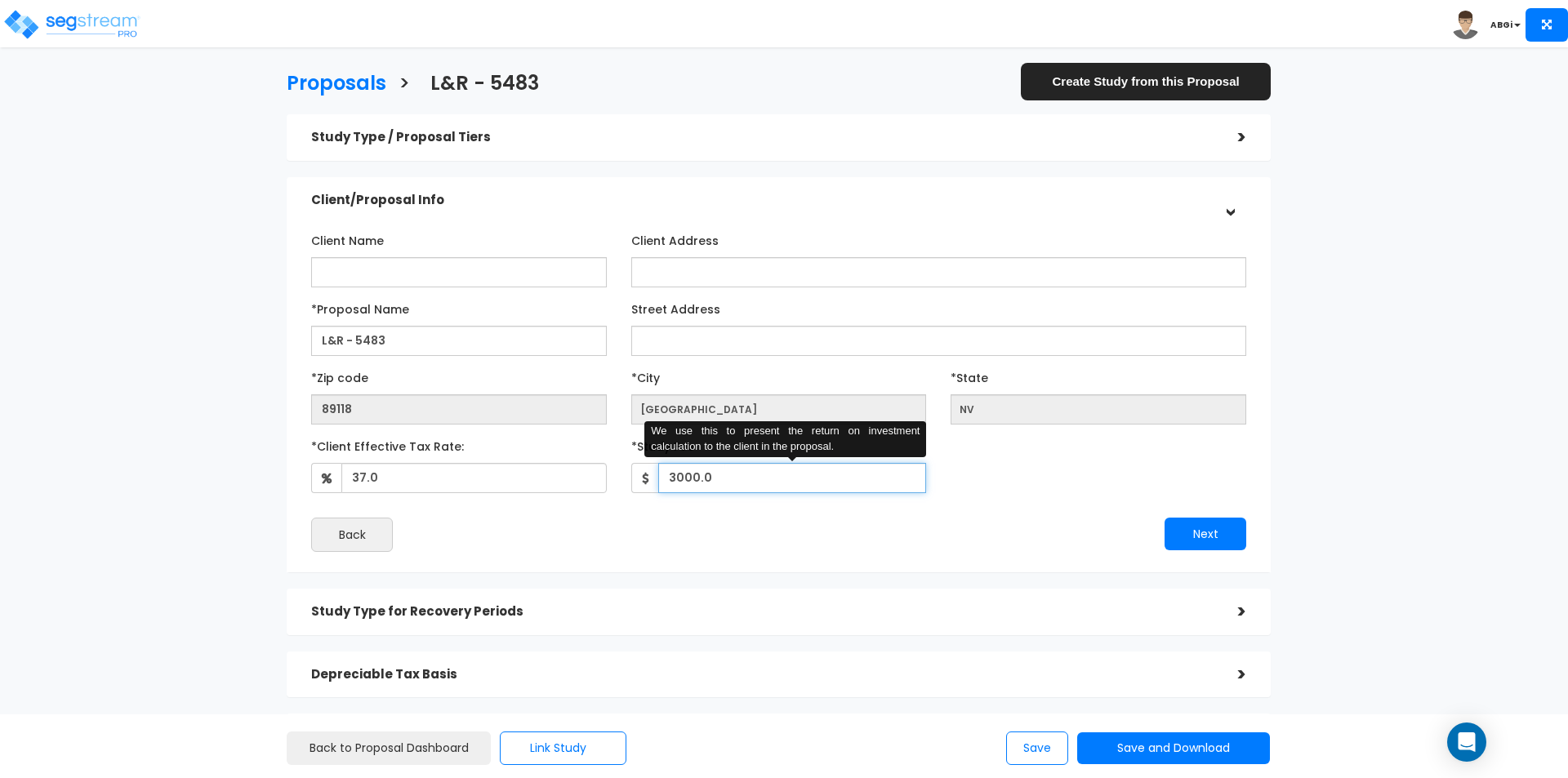
click at [748, 486] on input "3000.0" at bounding box center [793, 478] width 268 height 30
type input "2,750"
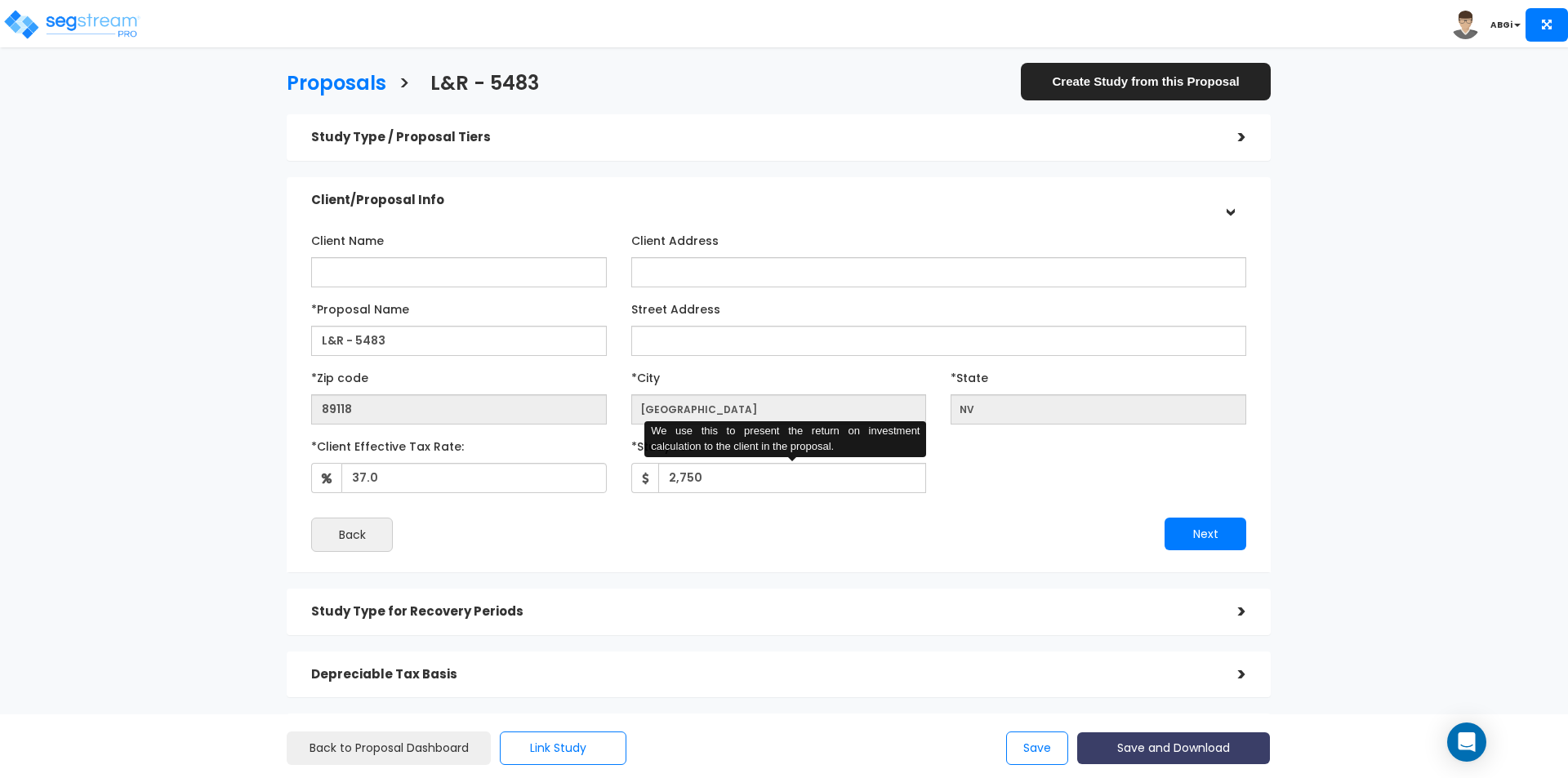
click at [1155, 747] on button "Save and Download" at bounding box center [1173, 748] width 193 height 31
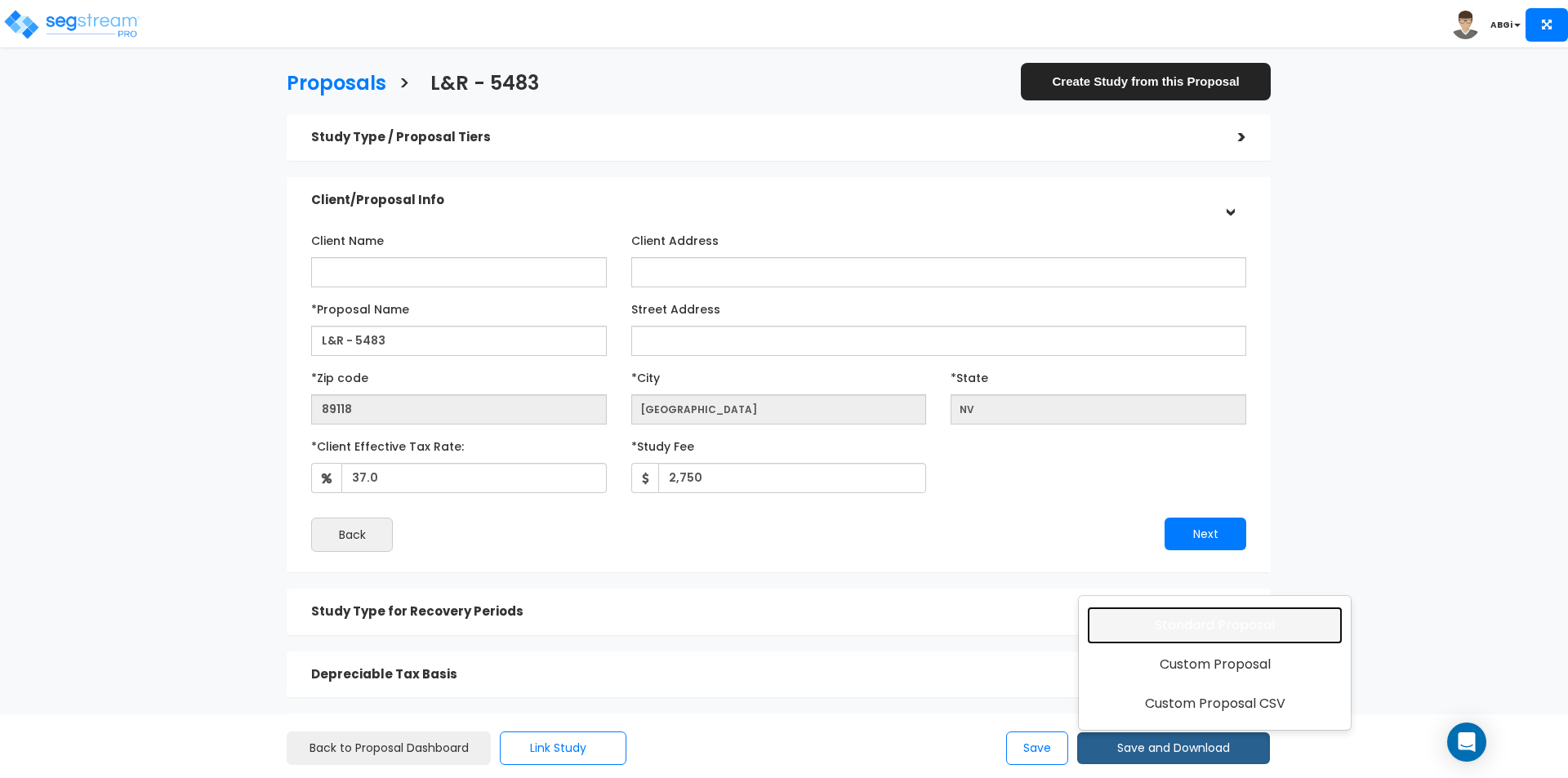
click at [1190, 617] on link "Standard Proposal" at bounding box center [1214, 625] width 256 height 37
